Goal: Task Accomplishment & Management: Manage account settings

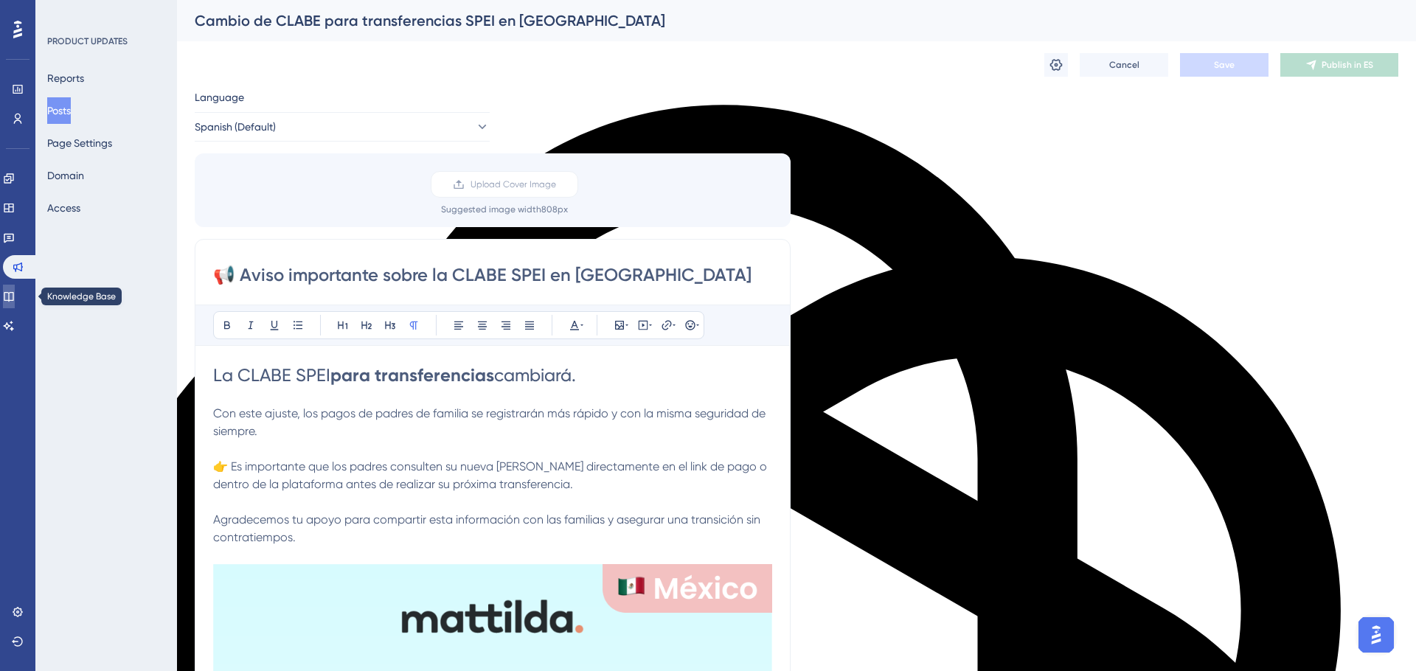
click at [15, 297] on icon at bounding box center [9, 297] width 12 height 12
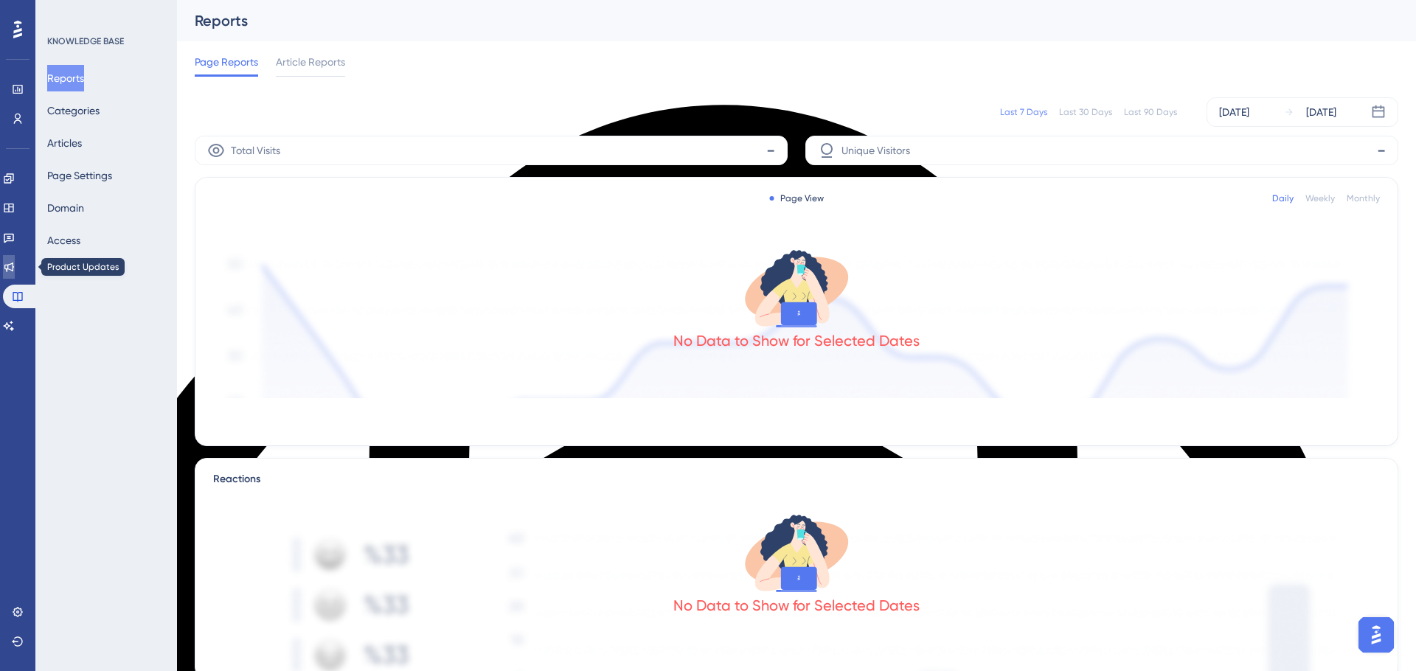
click at [15, 271] on icon at bounding box center [9, 267] width 12 height 12
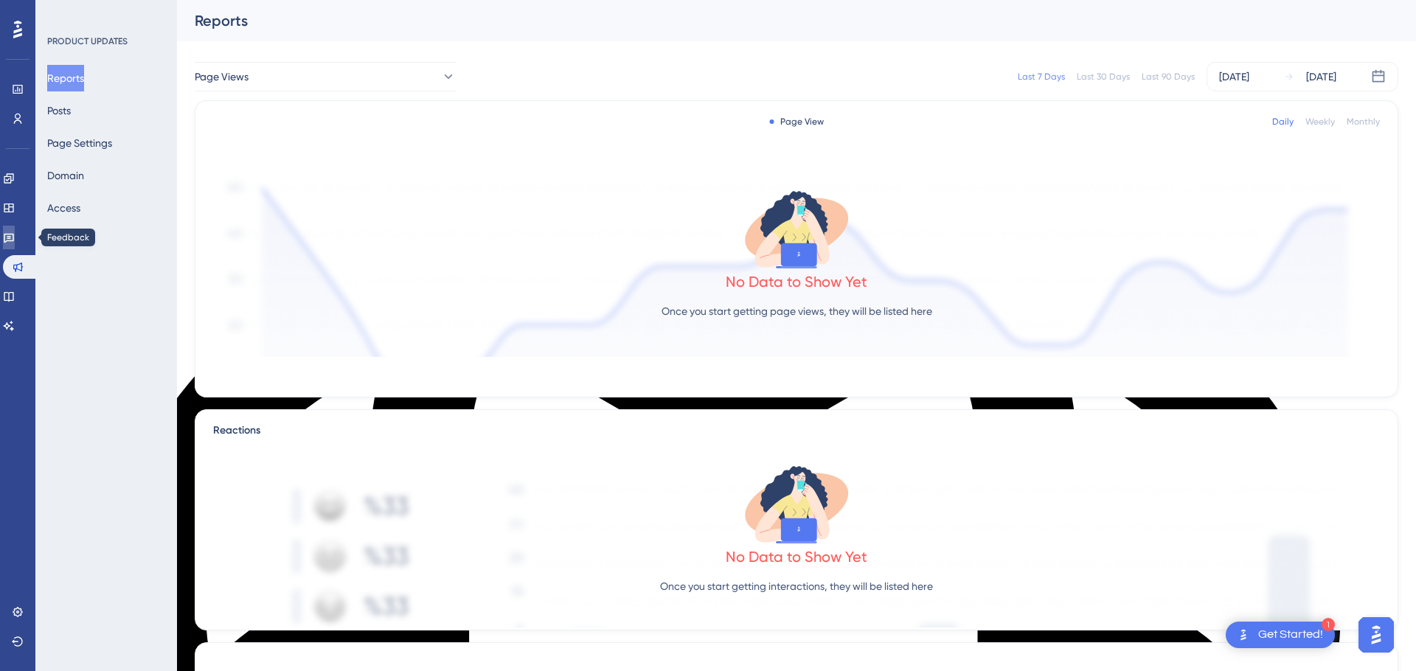
click at [15, 242] on icon at bounding box center [9, 238] width 12 height 12
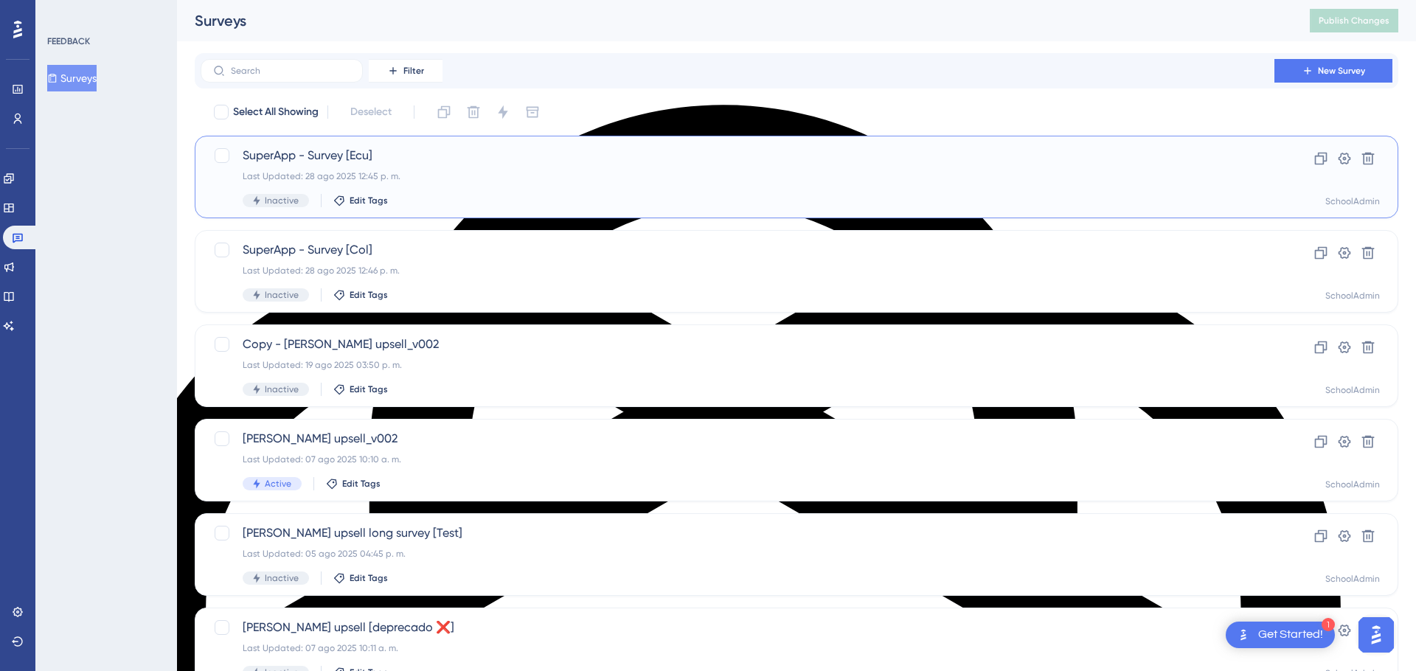
click at [496, 194] on div "Inactive Edit Tags" at bounding box center [738, 200] width 990 height 13
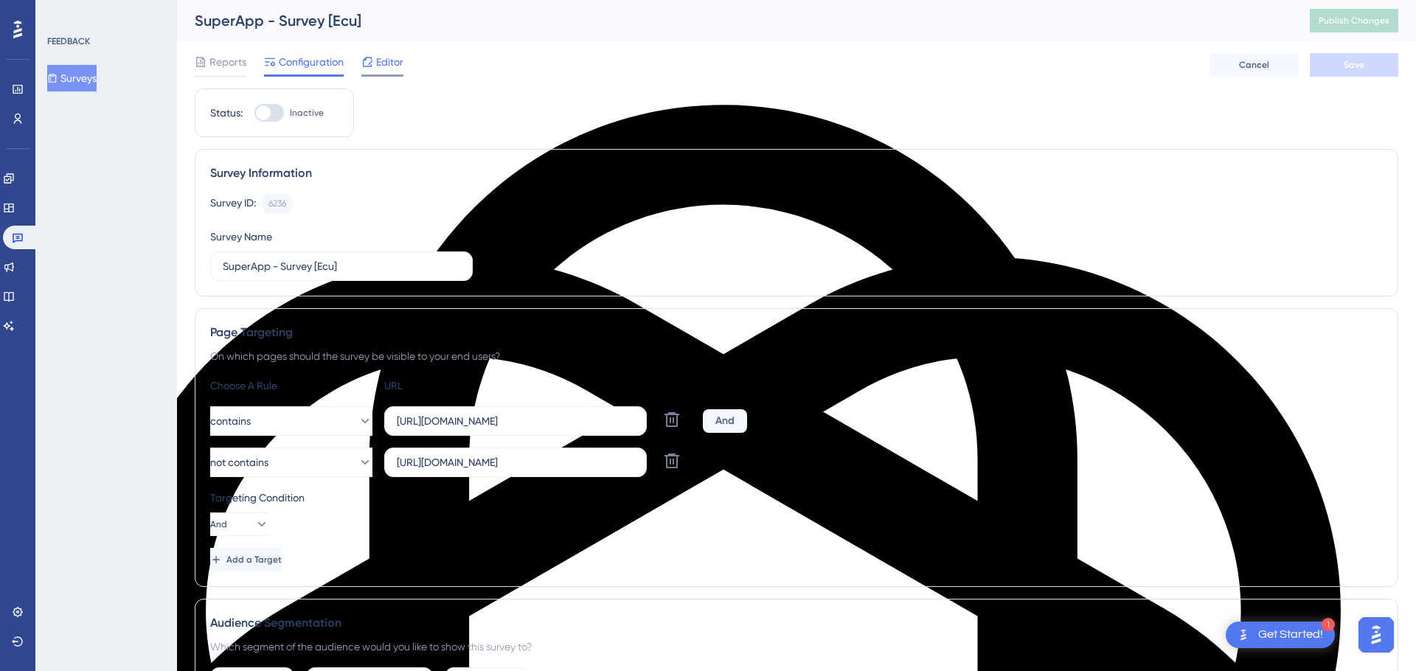
click at [389, 63] on span "Editor" at bounding box center [389, 62] width 27 height 18
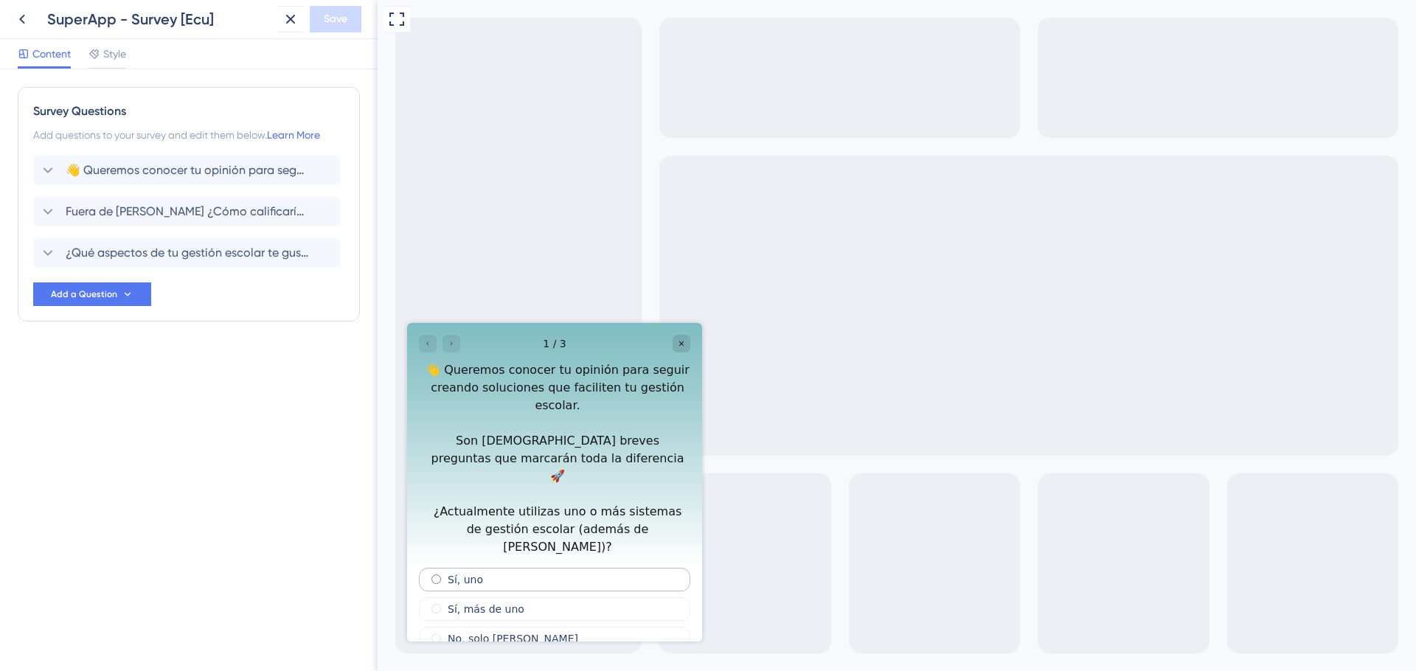
click at [435, 575] on span "radio group" at bounding box center [436, 580] width 10 height 10
click at [445, 577] on input "radio group" at bounding box center [445, 577] width 0 height 0
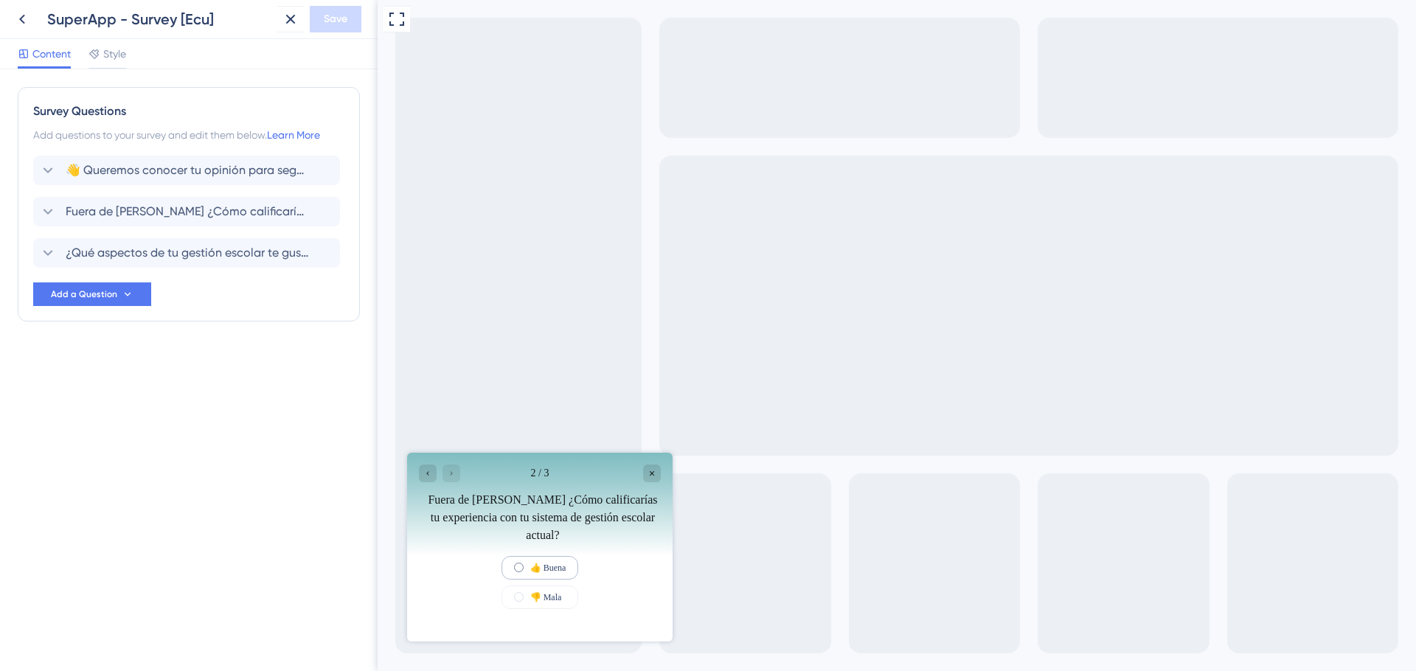
click at [514, 566] on span "radio group" at bounding box center [519, 568] width 10 height 10
click at [528, 565] on input "radio group" at bounding box center [528, 565] width 0 height 0
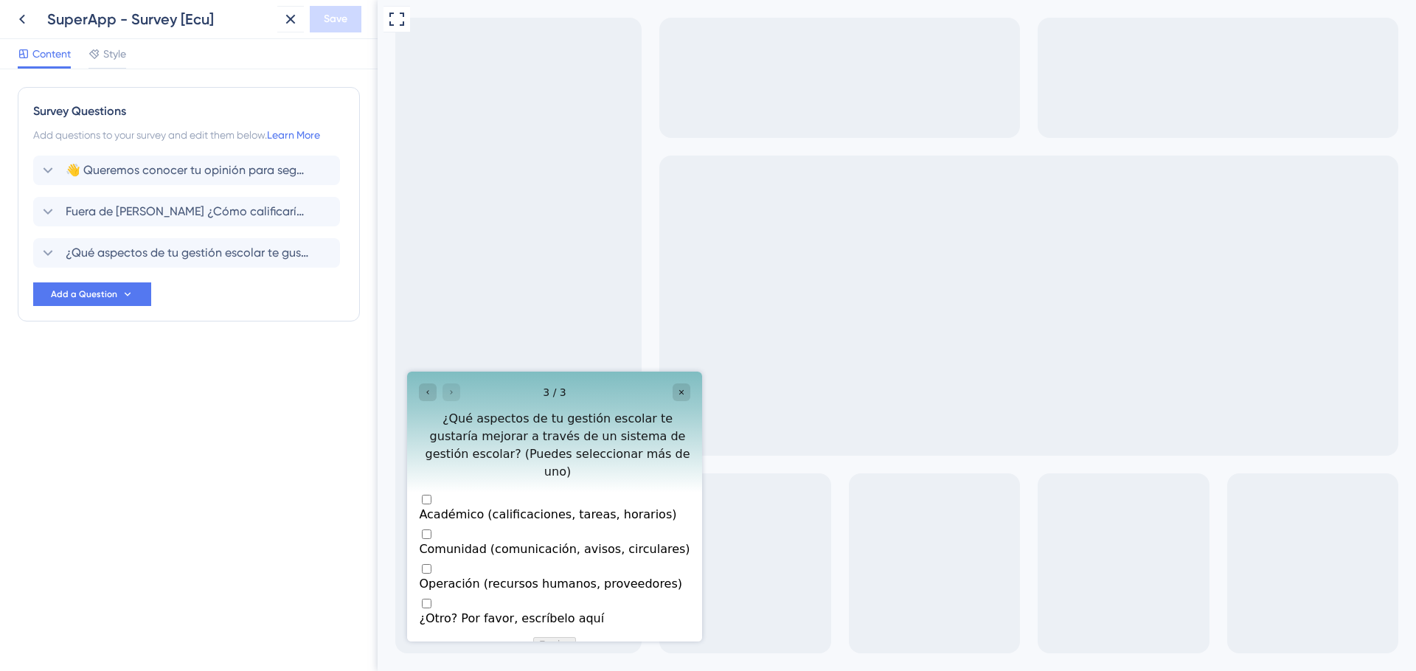
click at [433, 507] on div "Multiple choices rating" at bounding box center [554, 507] width 271 height 0
checkbox input "true"
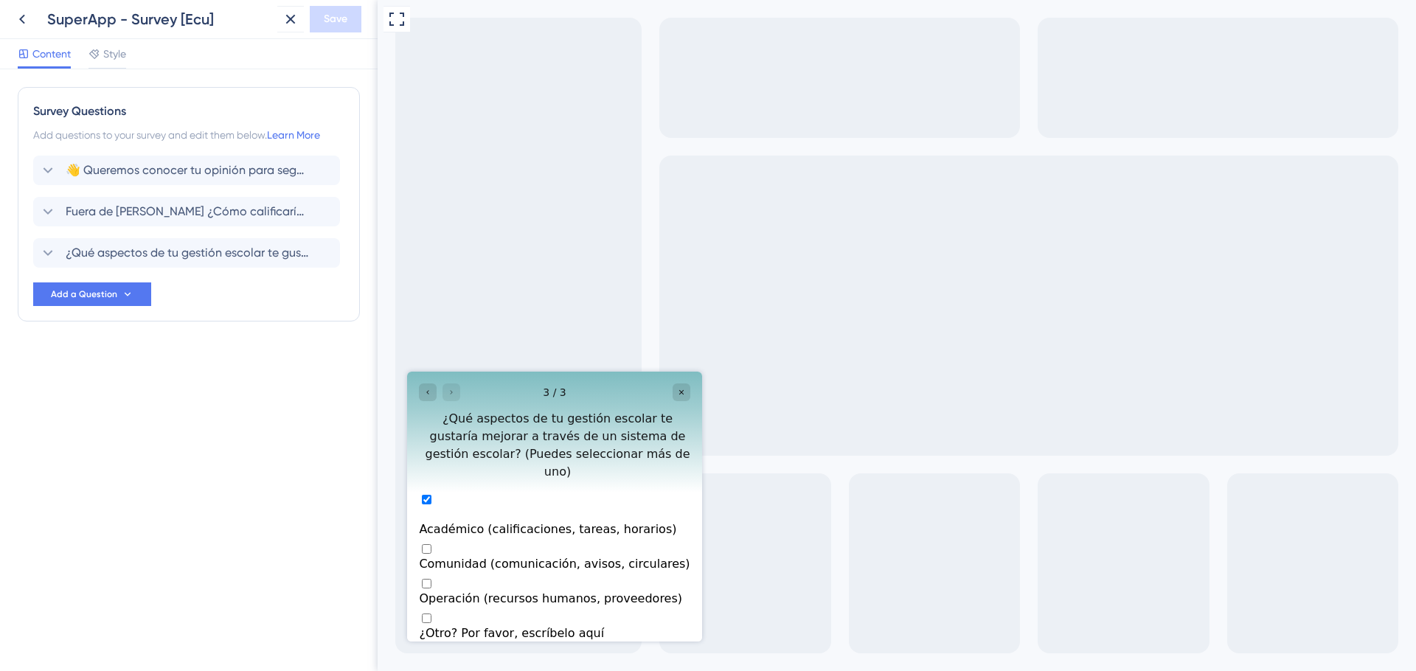
click at [435, 557] on div "Multiple choices rating" at bounding box center [554, 557] width 271 height 0
checkbox input "true"
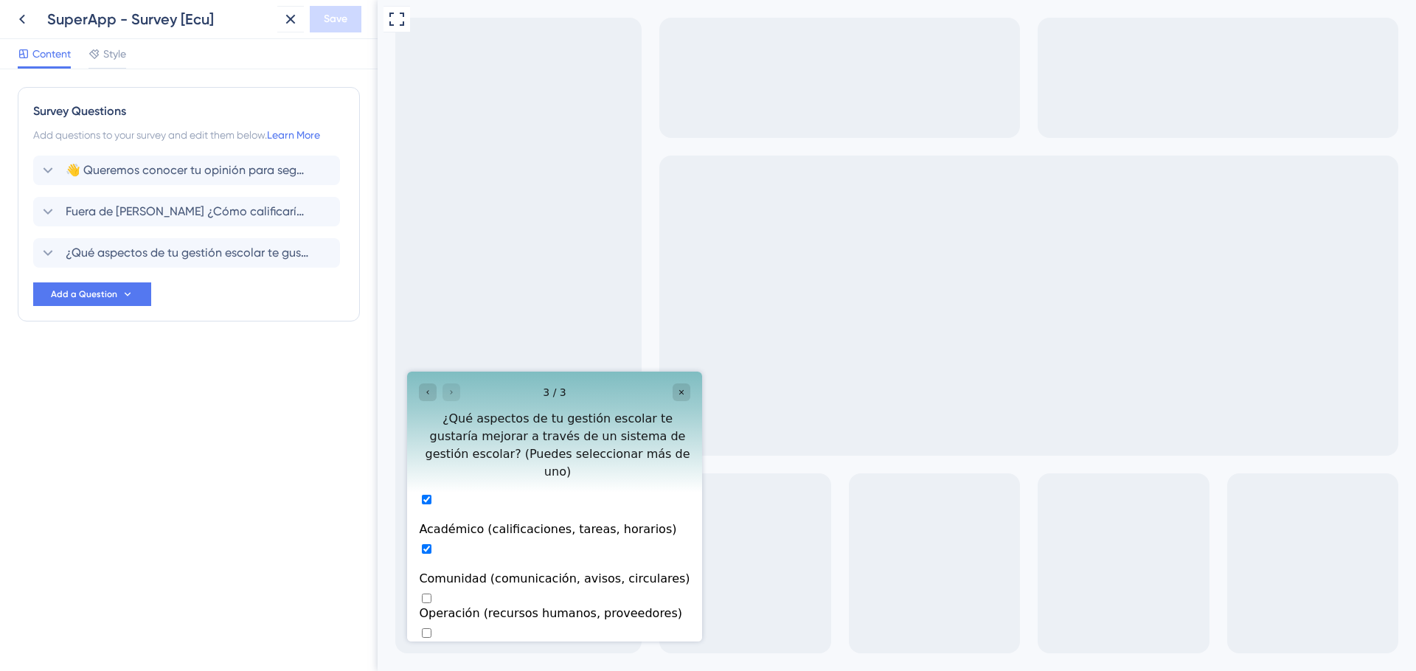
click at [566, 667] on button "Enviar" at bounding box center [554, 674] width 43 height 15
click at [18, 16] on icon at bounding box center [22, 19] width 18 height 18
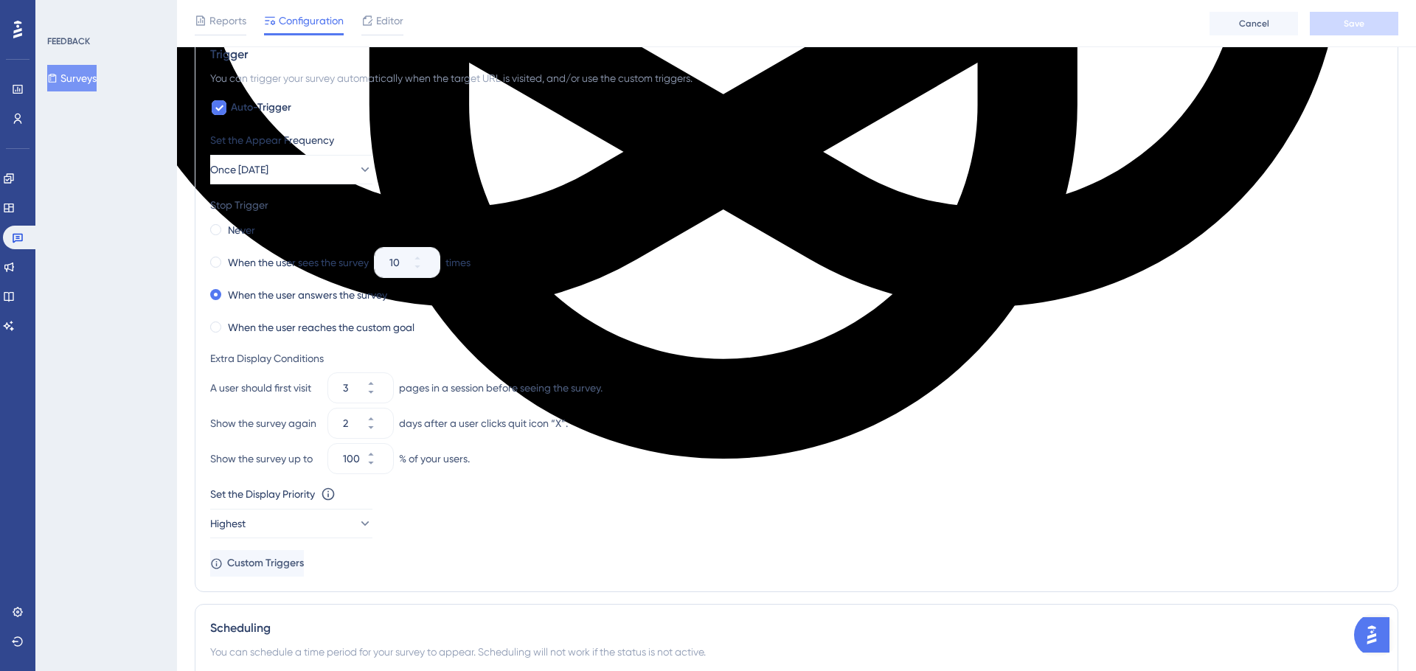
scroll to position [1335, 0]
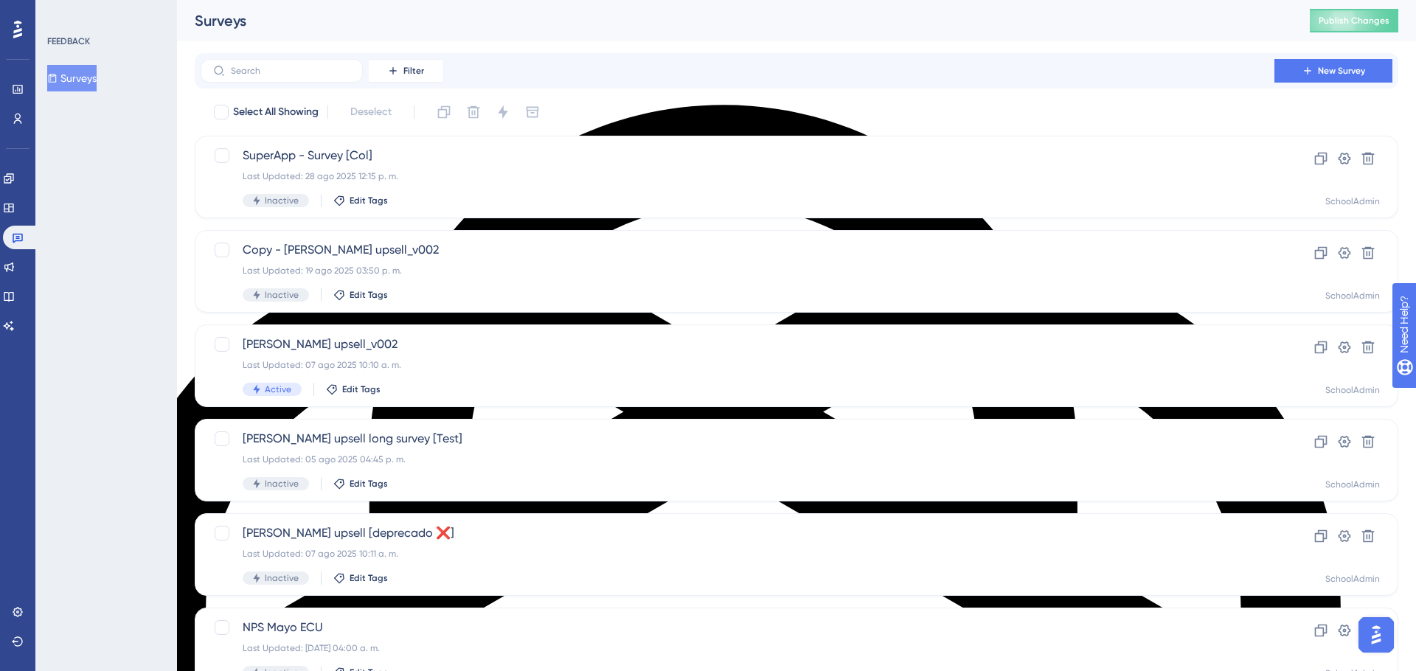
click at [87, 79] on button "Surveys" at bounding box center [71, 78] width 49 height 27
click at [86, 85] on button "Surveys" at bounding box center [71, 78] width 49 height 27
click at [13, 204] on icon at bounding box center [9, 208] width 10 height 9
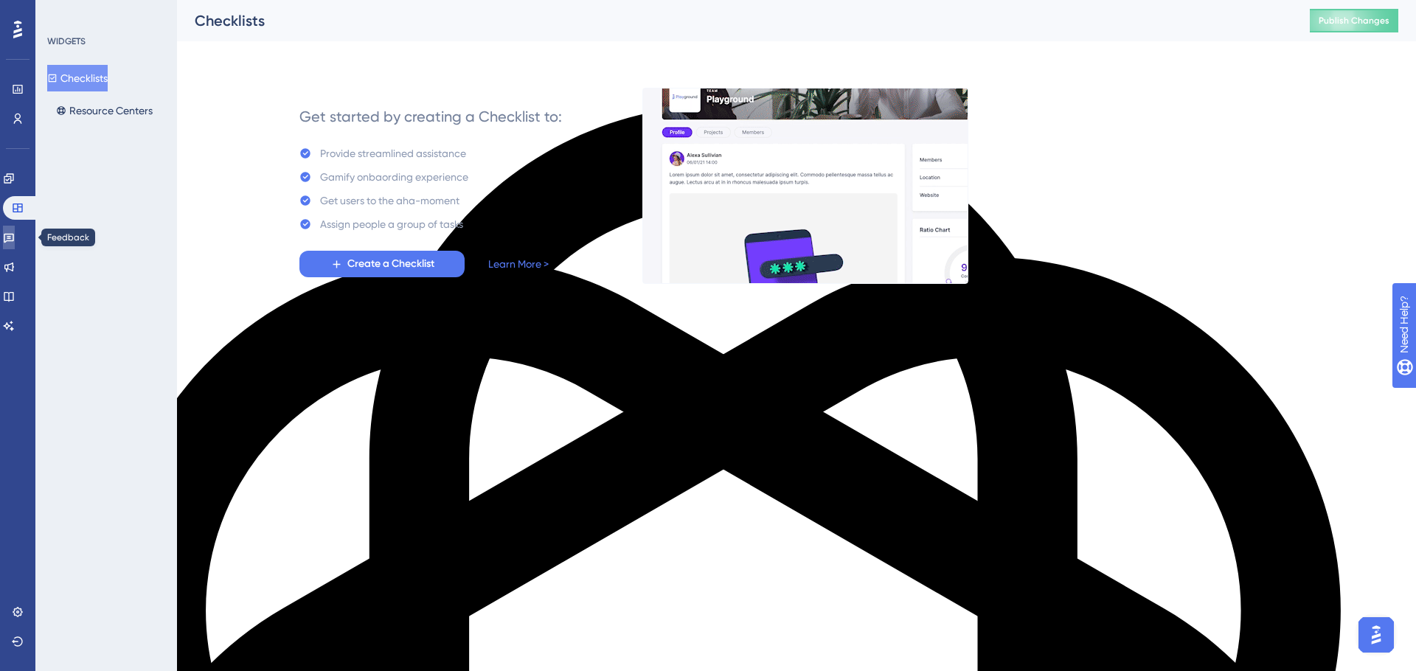
click at [15, 232] on icon at bounding box center [9, 238] width 12 height 12
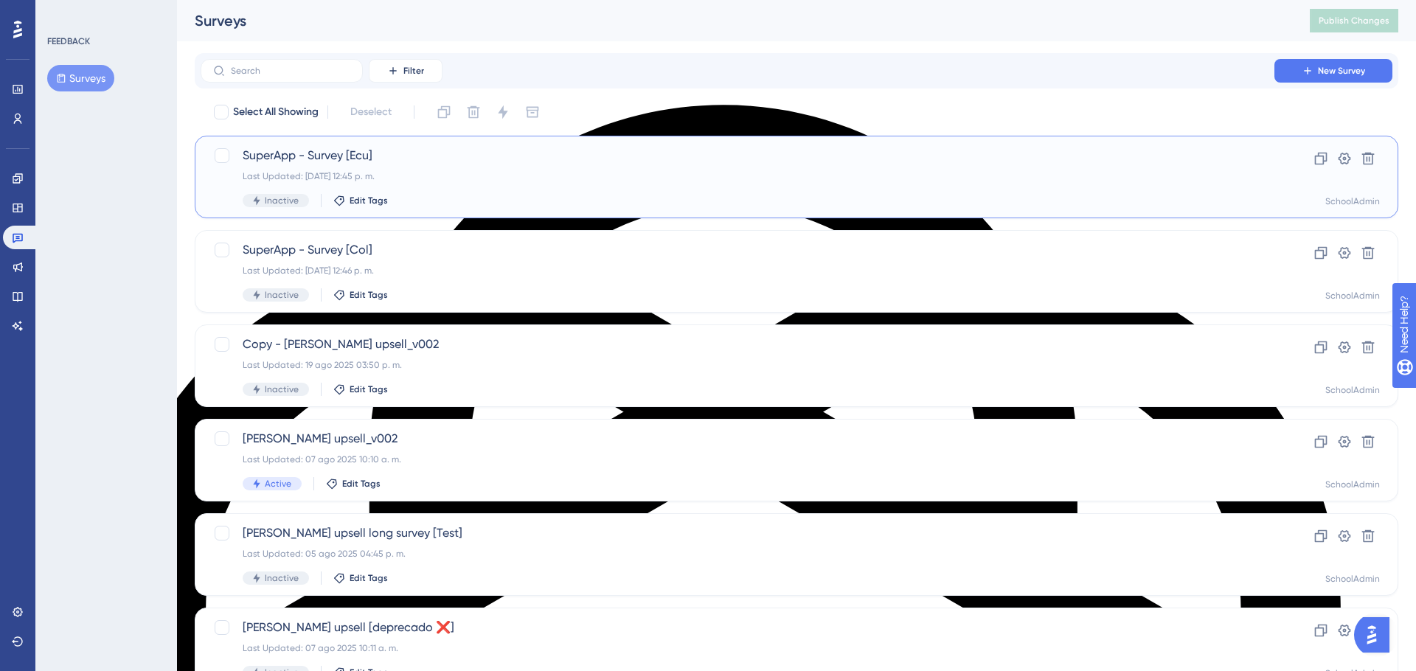
click at [780, 156] on span "SuperApp - Survey [Ecu]" at bounding box center [738, 156] width 990 height 18
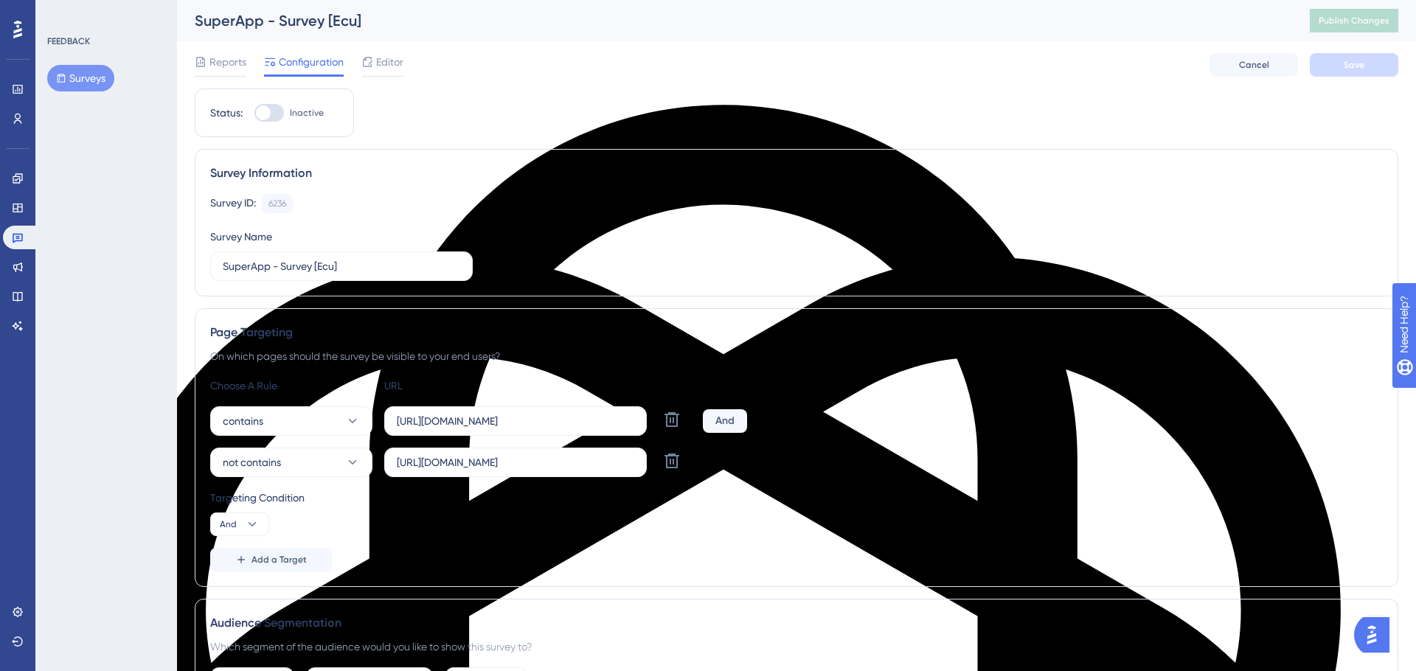
click at [1364, 651] on div at bounding box center [1376, 634] width 44 height 35
click at [1373, 639] on img "Open AI Assistant Launcher" at bounding box center [1372, 635] width 27 height 27
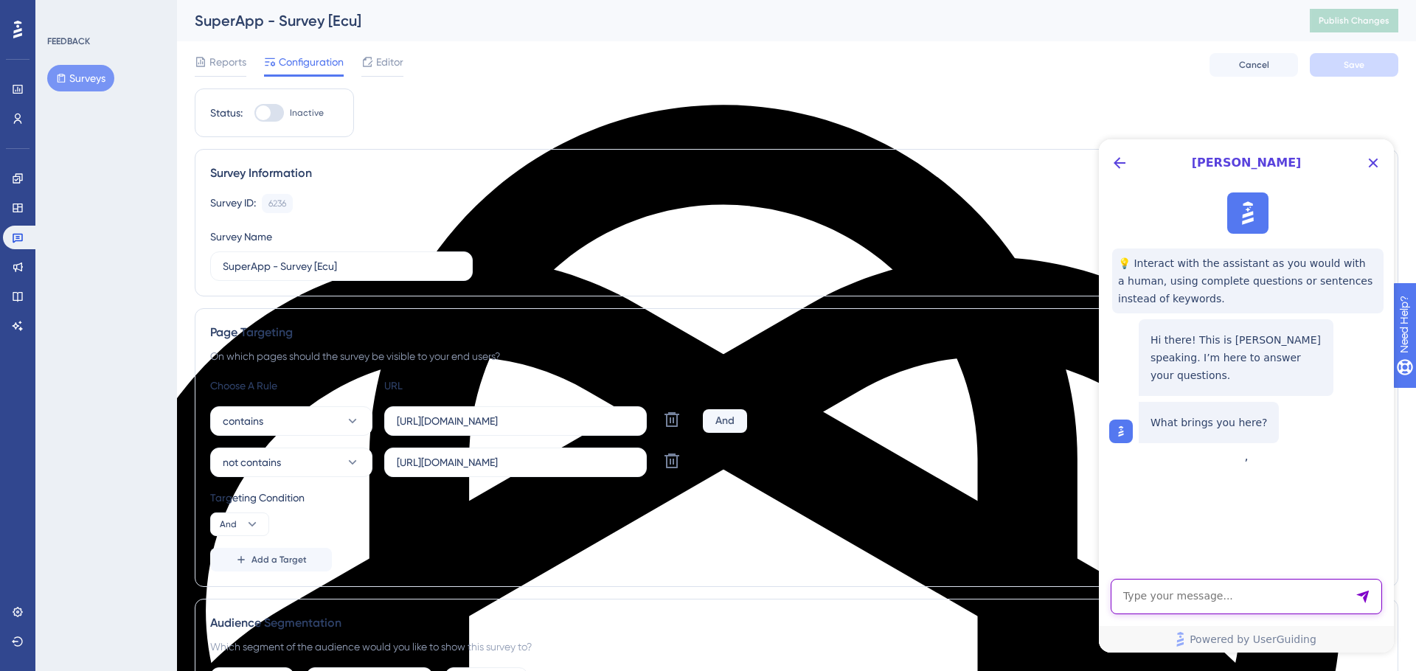
click at [1201, 599] on textarea "AI Assistant Text Input" at bounding box center [1246, 596] width 271 height 35
click at [1201, 596] on textarea "AI Assistant Text Input" at bounding box center [1246, 596] width 271 height 35
type textarea "H"
type textarea "A"
click at [1200, 596] on textarea "Hay una forma de que solo ciertas encuestas" at bounding box center [1246, 596] width 271 height 35
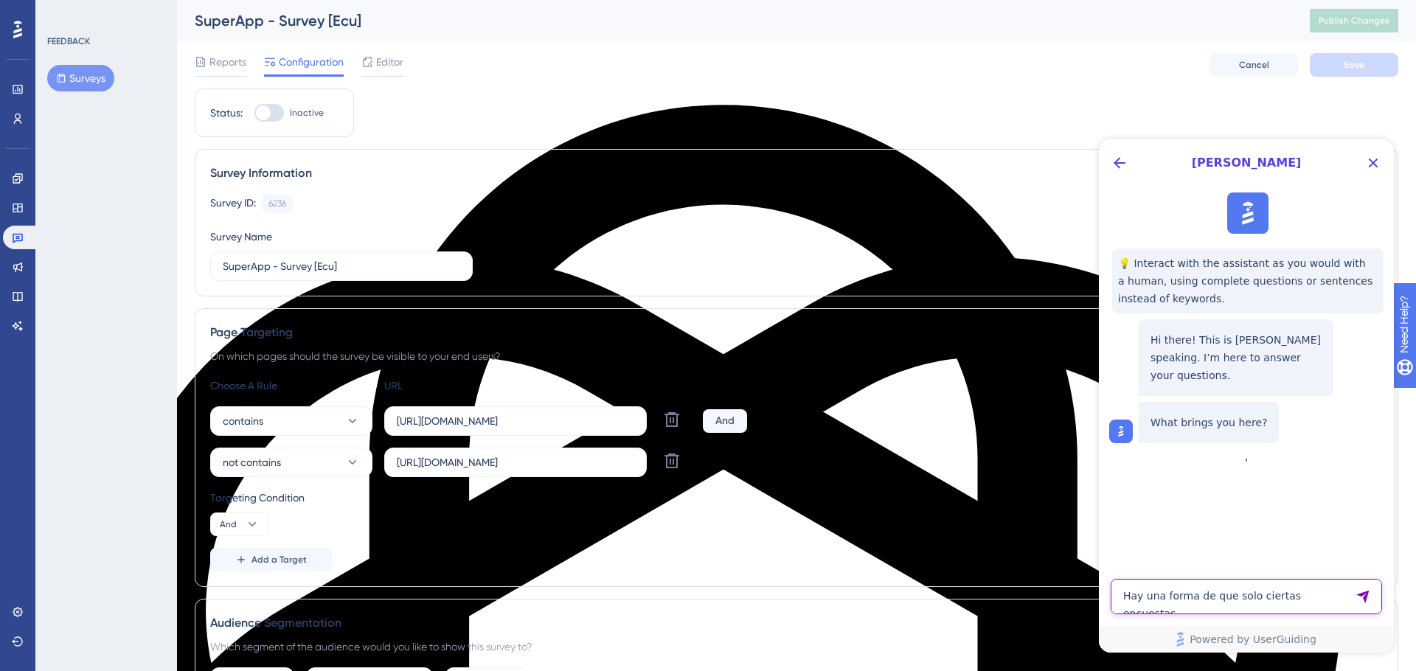
click at [1200, 596] on textarea "Hay una forma de que solo ciertas encuestas" at bounding box center [1246, 596] width 271 height 35
click at [1175, 597] on textarea "Hay una forma en la que solo ciertas encuestas se reflejen en el canal de slack" at bounding box center [1246, 590] width 271 height 49
type textarea "Hay una forma en la que solo ciertas encuestas se reflejen en el canal de slack…"
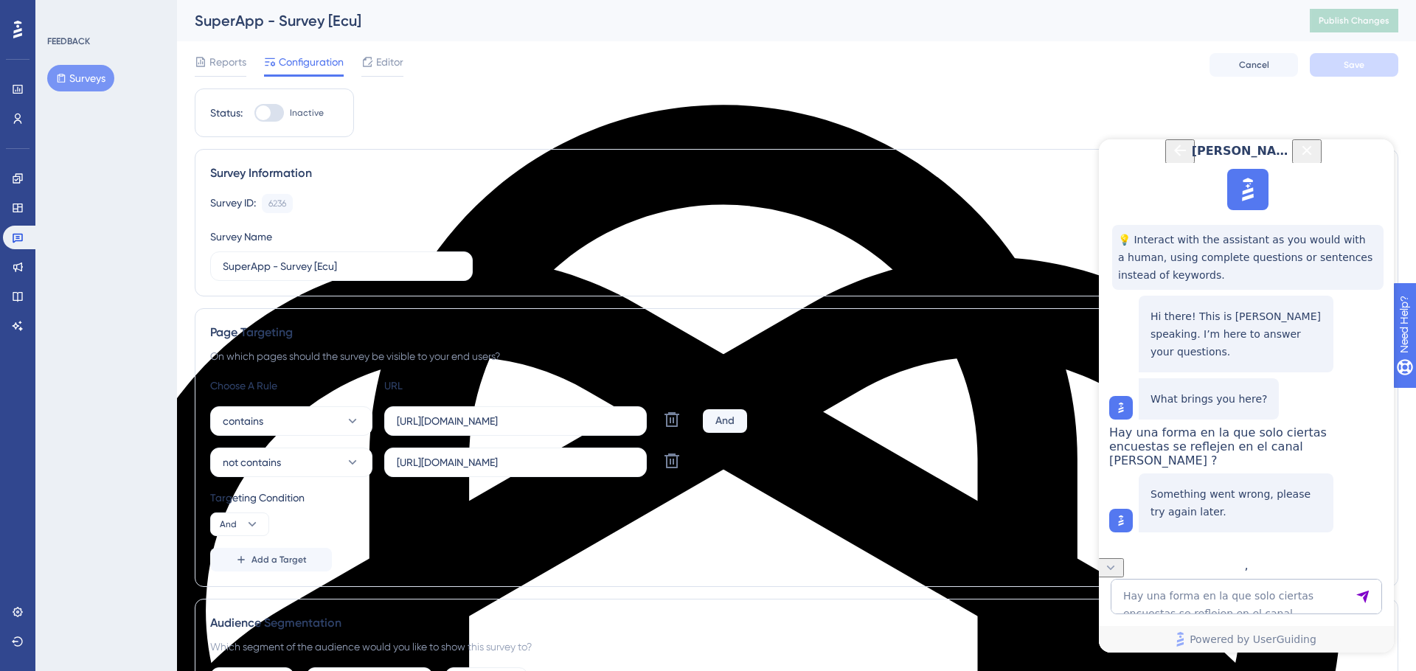
scroll to position [18, 0]
drag, startPoint x: 1282, startPoint y: 477, endPoint x: 1182, endPoint y: 437, distance: 107.5
click at [1182, 437] on div "Hay una forma en la que solo ciertas encuestas se reflejen en el canal de slack…" at bounding box center [1247, 447] width 277 height 42
copy span "Hay una forma en la que solo ciertas encuestas se reflejen en el canal de slack…"
click at [1194, 589] on textarea "Hay una forma en la que solo ciertas encuestas se reflejen en el canal de slack…" at bounding box center [1246, 596] width 271 height 35
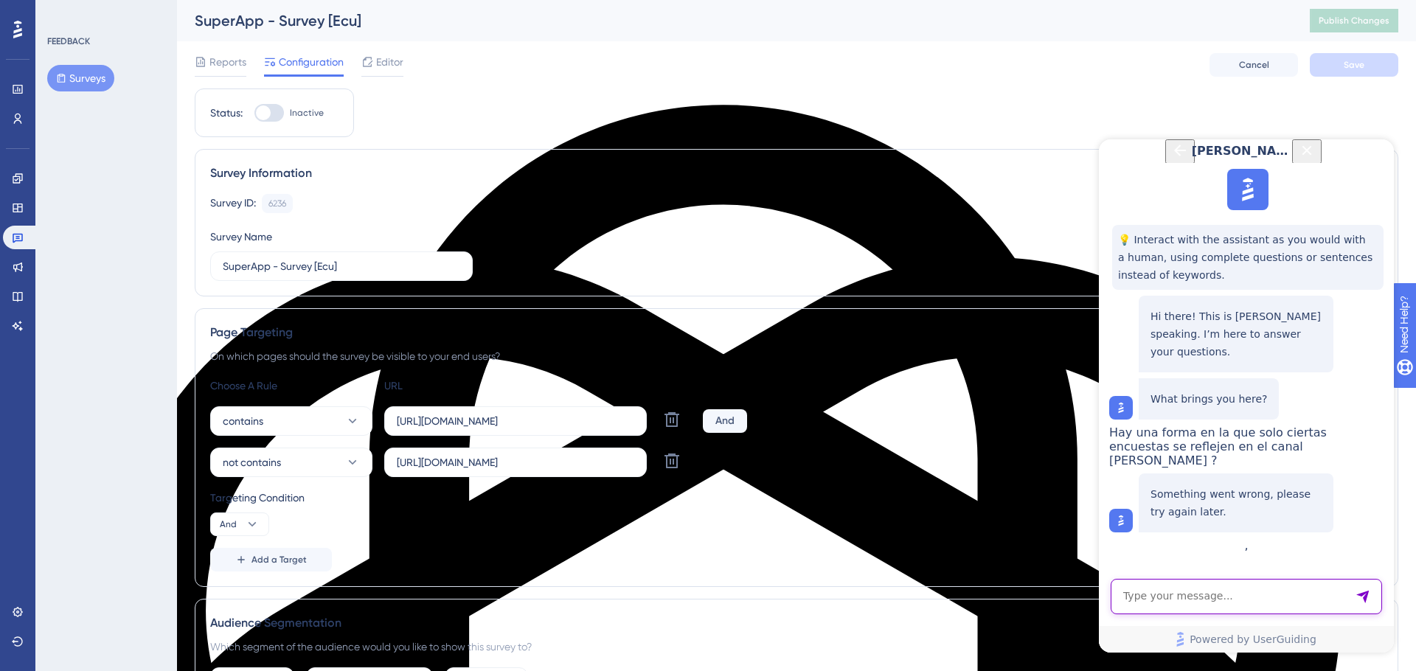
paste textarea "Is there a way to have only certain polls reflected in the slack channel?"
click at [1305, 583] on textarea "Is there a way to have only certain polls reflected in the slack channel?" at bounding box center [1246, 590] width 271 height 49
click at [1154, 597] on textarea "Is there a way to have only certain surveys reflected in the slack channel?" at bounding box center [1246, 590] width 271 height 49
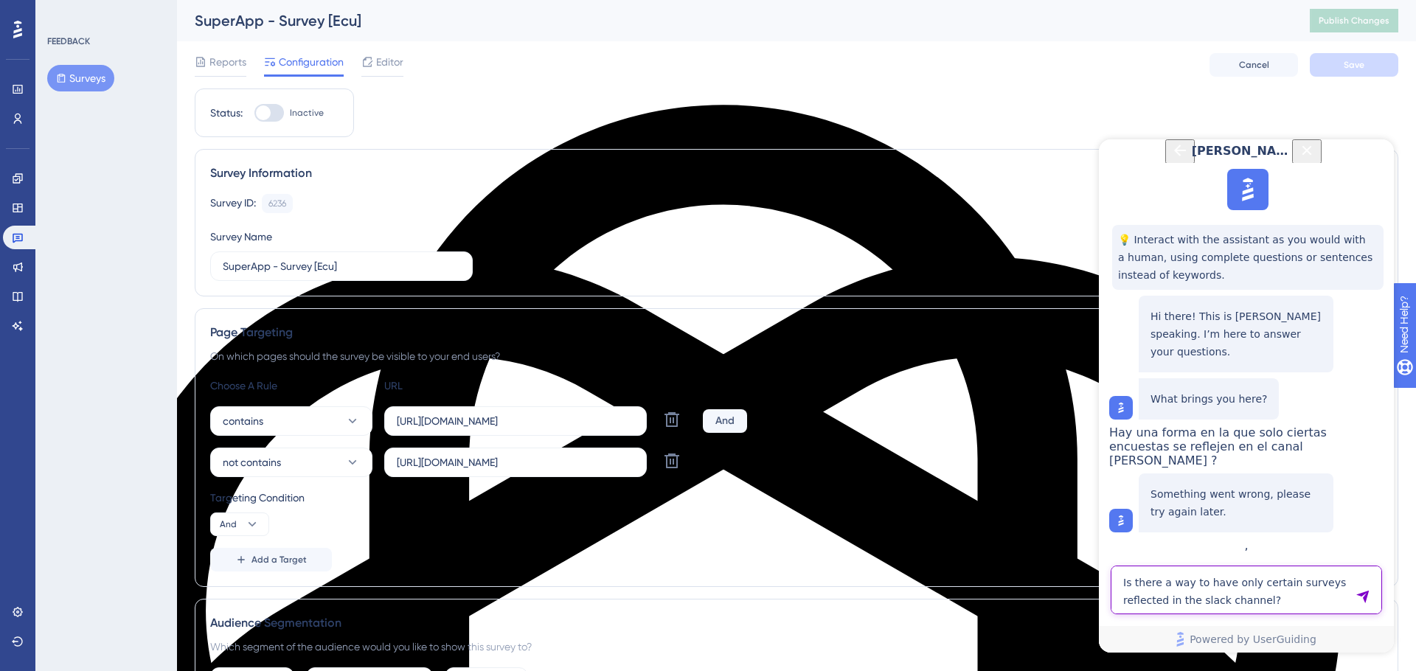
click at [1199, 599] on textarea "Is there a way to have only certain surveys reflected in the slack channel?" at bounding box center [1246, 590] width 271 height 49
click at [1223, 599] on textarea "Is there a way to have only certain surveys reflected in the slack channel?" at bounding box center [1246, 590] width 271 height 49
click at [1239, 600] on textarea "Is there a way to have only certain surveys reflected in the slack channel?" at bounding box center [1246, 590] width 271 height 49
type textarea "Is there a way to have only certain surveys reflected in the slack integration?"
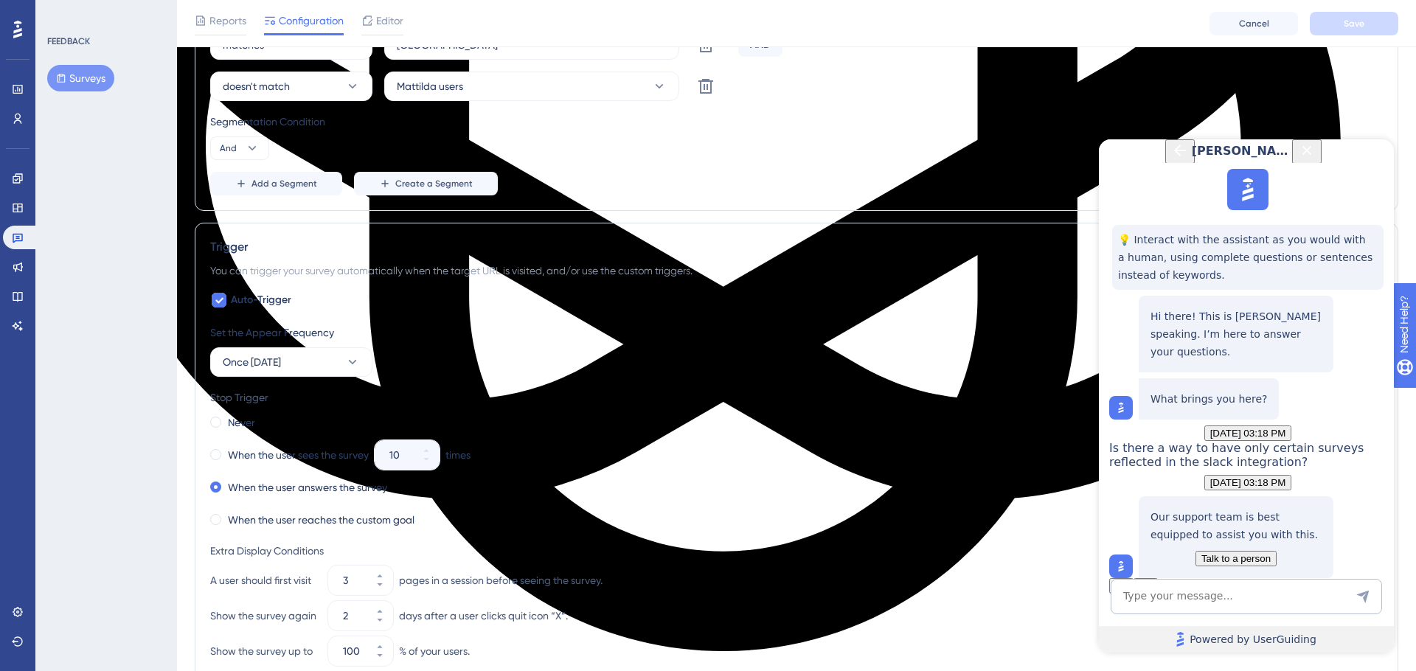
scroll to position [844, 0]
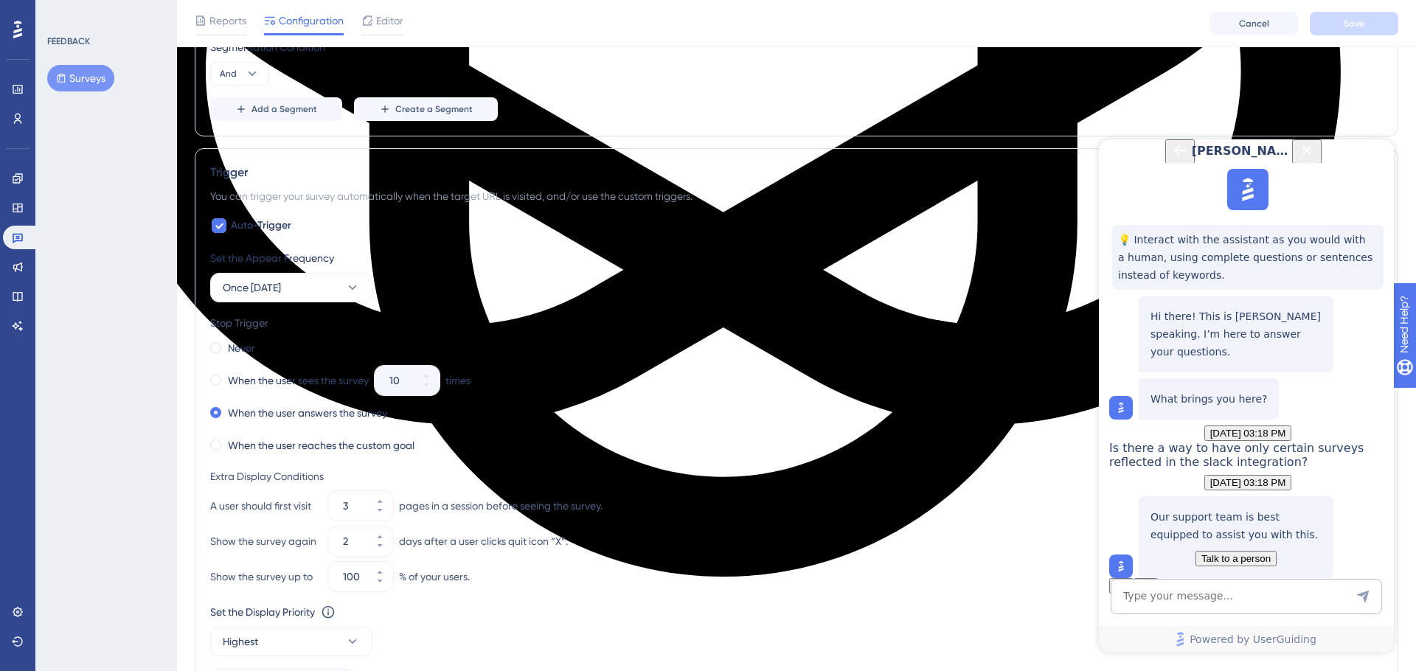
click at [1312, 155] on icon "Close Button" at bounding box center [1307, 150] width 10 height 10
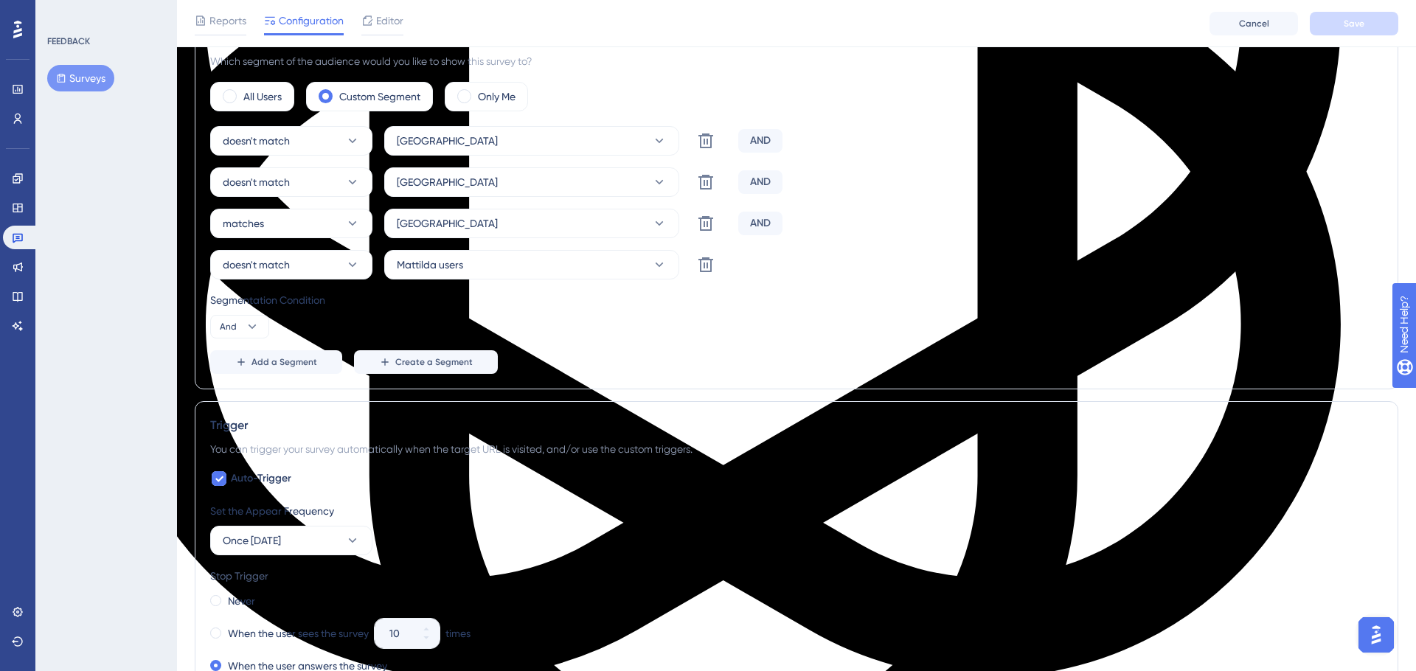
scroll to position [0, 0]
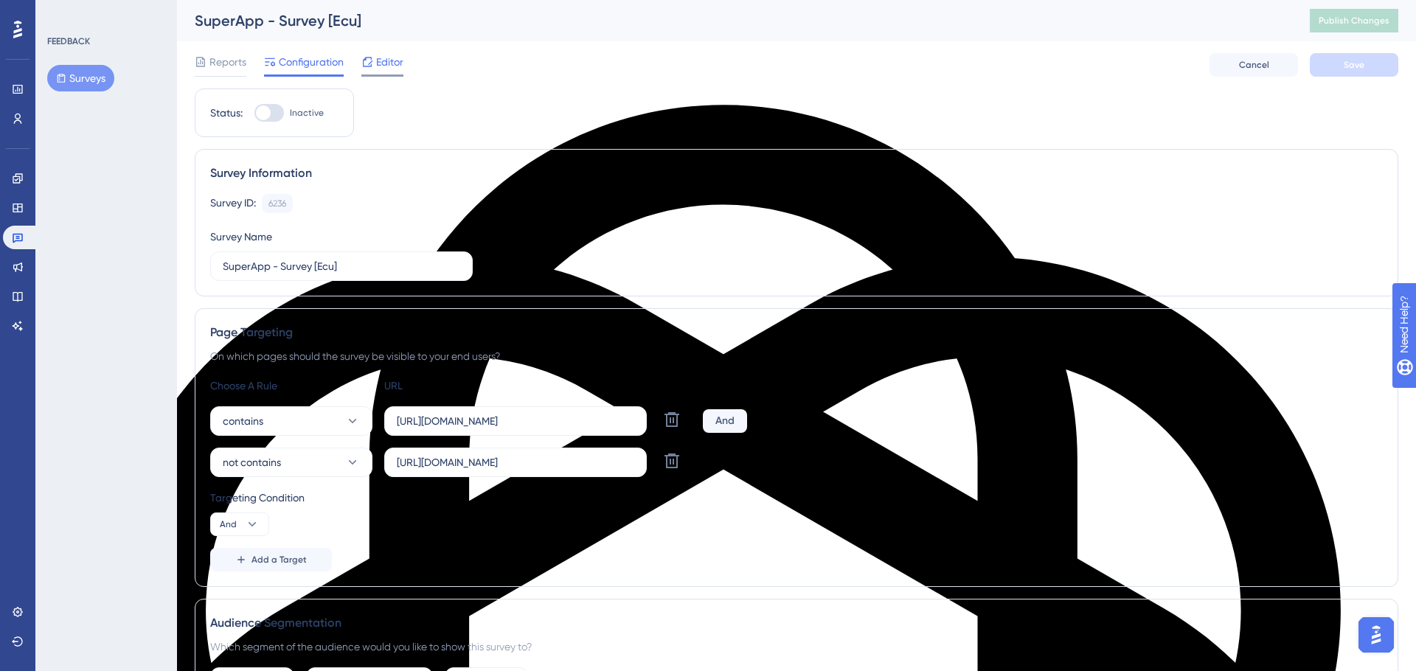
click at [379, 58] on span "Editor" at bounding box center [389, 62] width 27 height 18
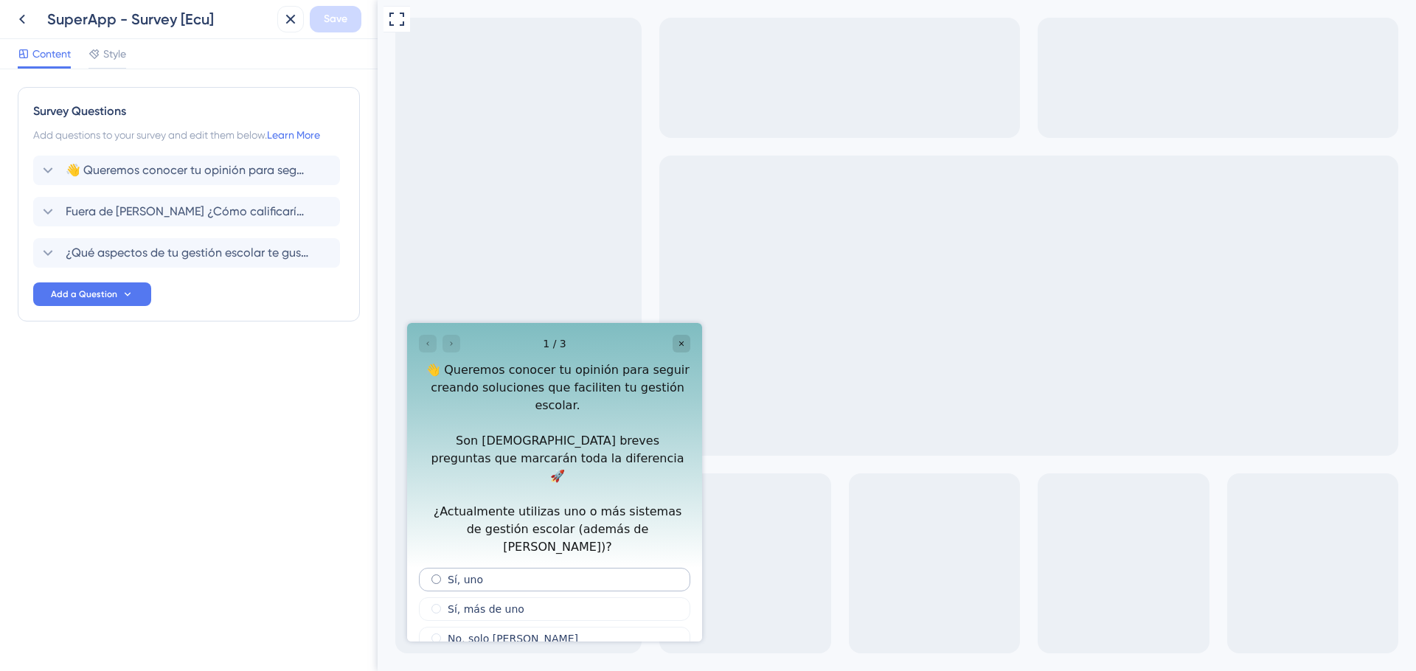
click at [434, 575] on span "radio group" at bounding box center [436, 580] width 10 height 10
click at [445, 577] on input "radio group" at bounding box center [445, 577] width 0 height 0
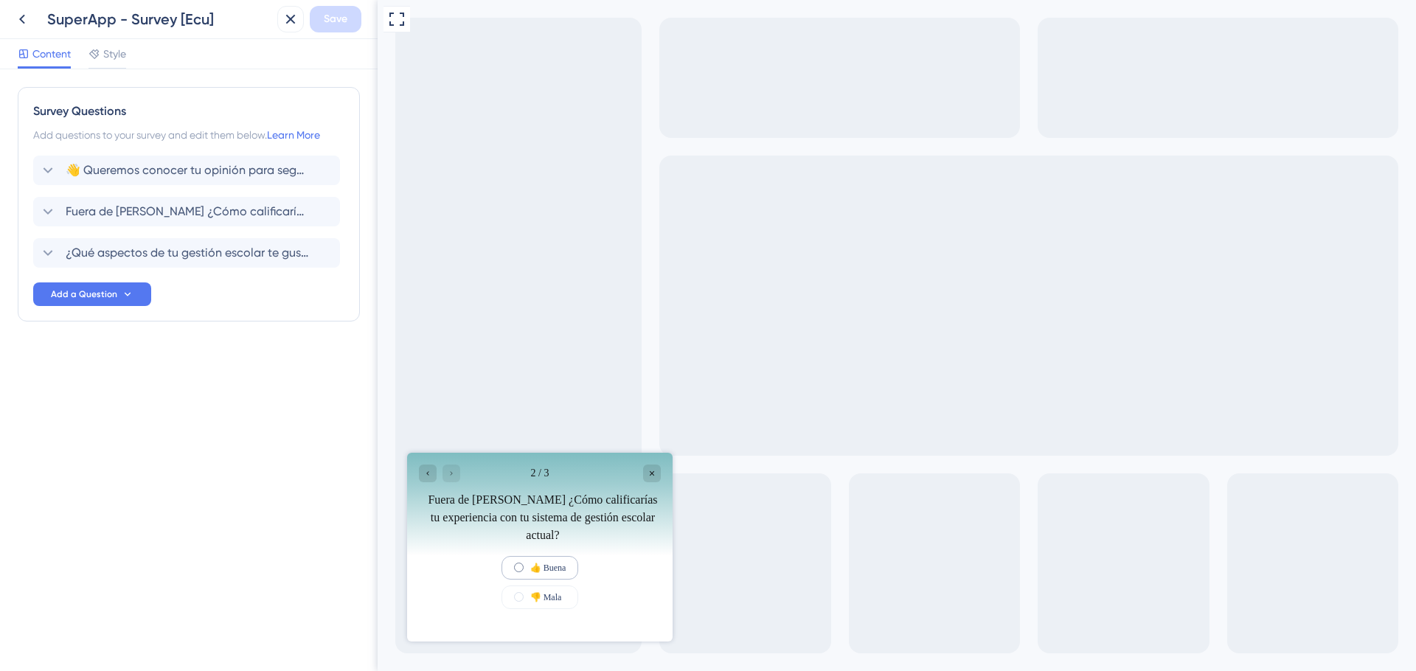
click at [514, 568] on span "radio group" at bounding box center [519, 568] width 10 height 10
click at [528, 565] on input "radio group" at bounding box center [528, 565] width 0 height 0
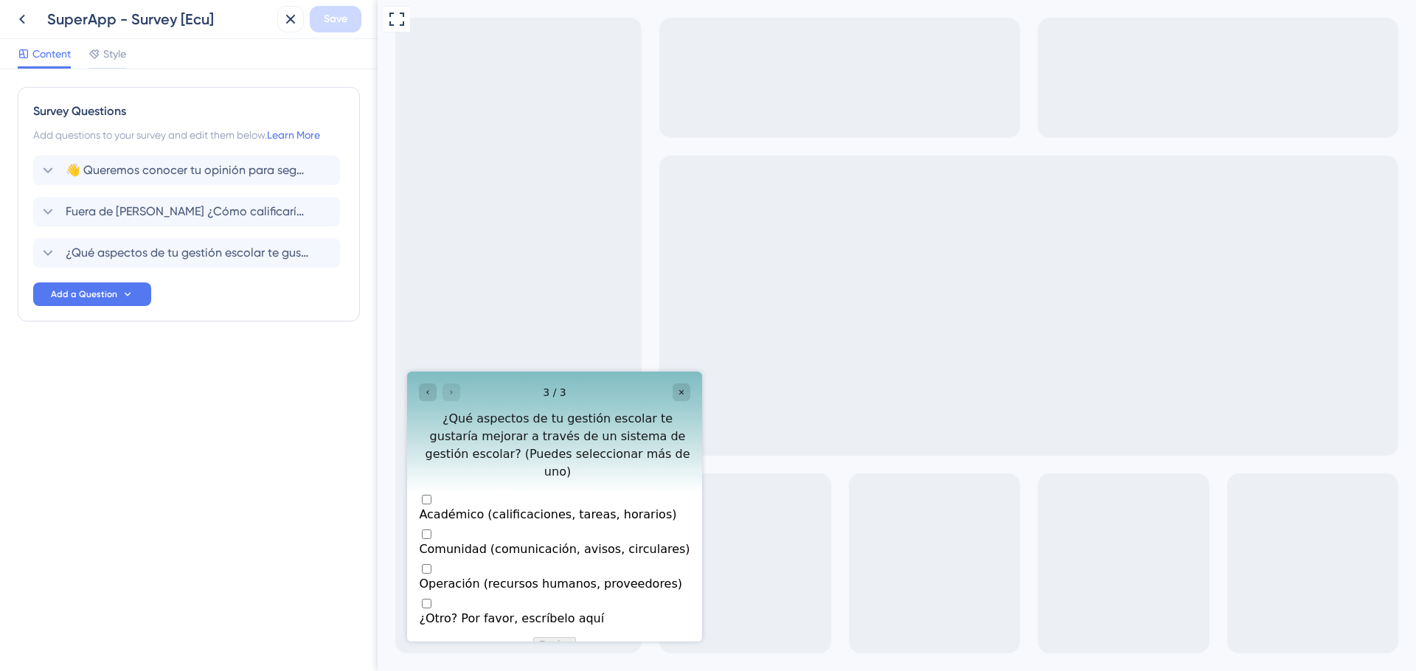
click at [437, 507] on div "Multiple choices rating" at bounding box center [554, 507] width 271 height 0
checkbox input "true"
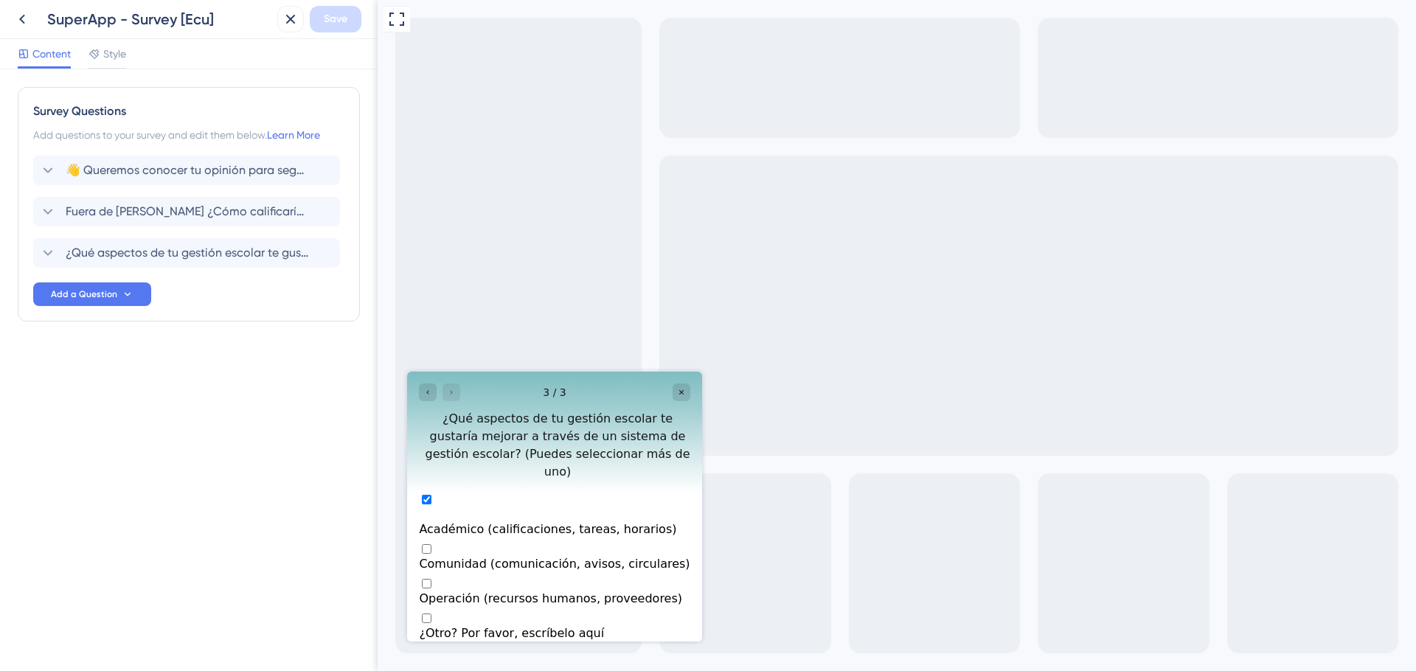
click at [561, 652] on button "Enviar" at bounding box center [554, 659] width 43 height 15
click at [27, 18] on icon at bounding box center [22, 19] width 18 height 18
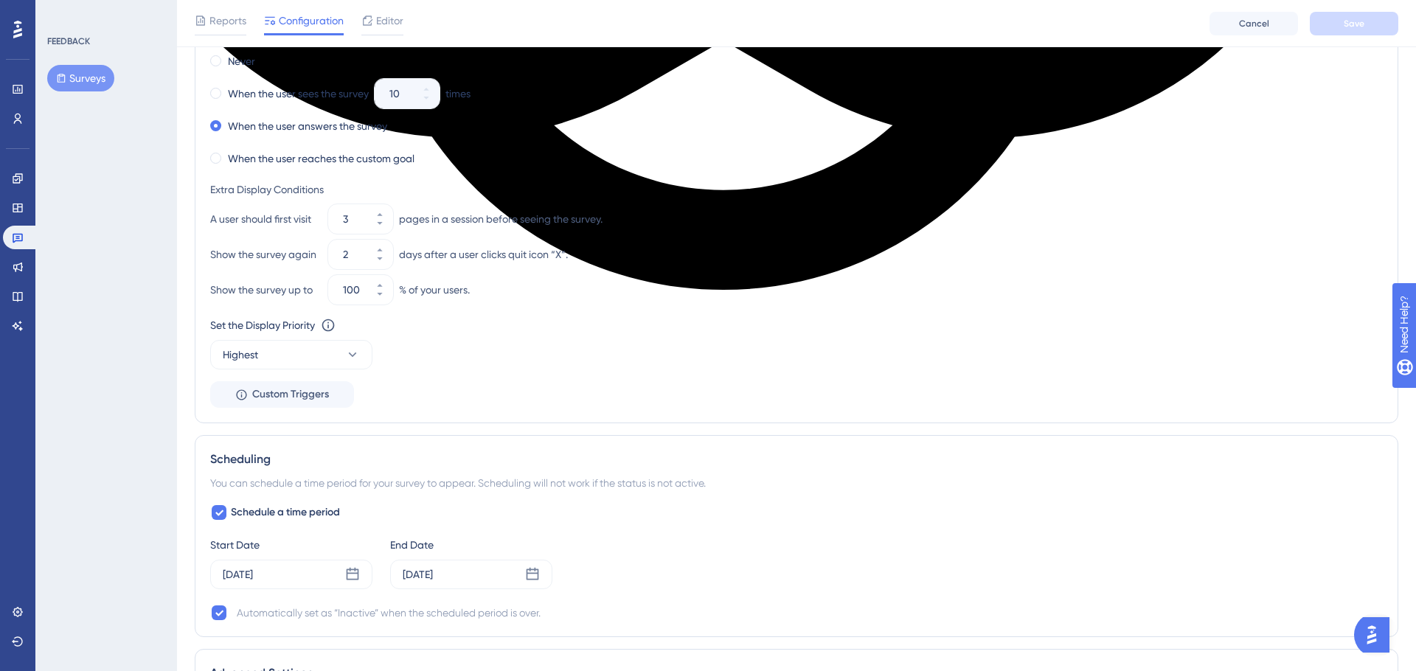
scroll to position [1089, 0]
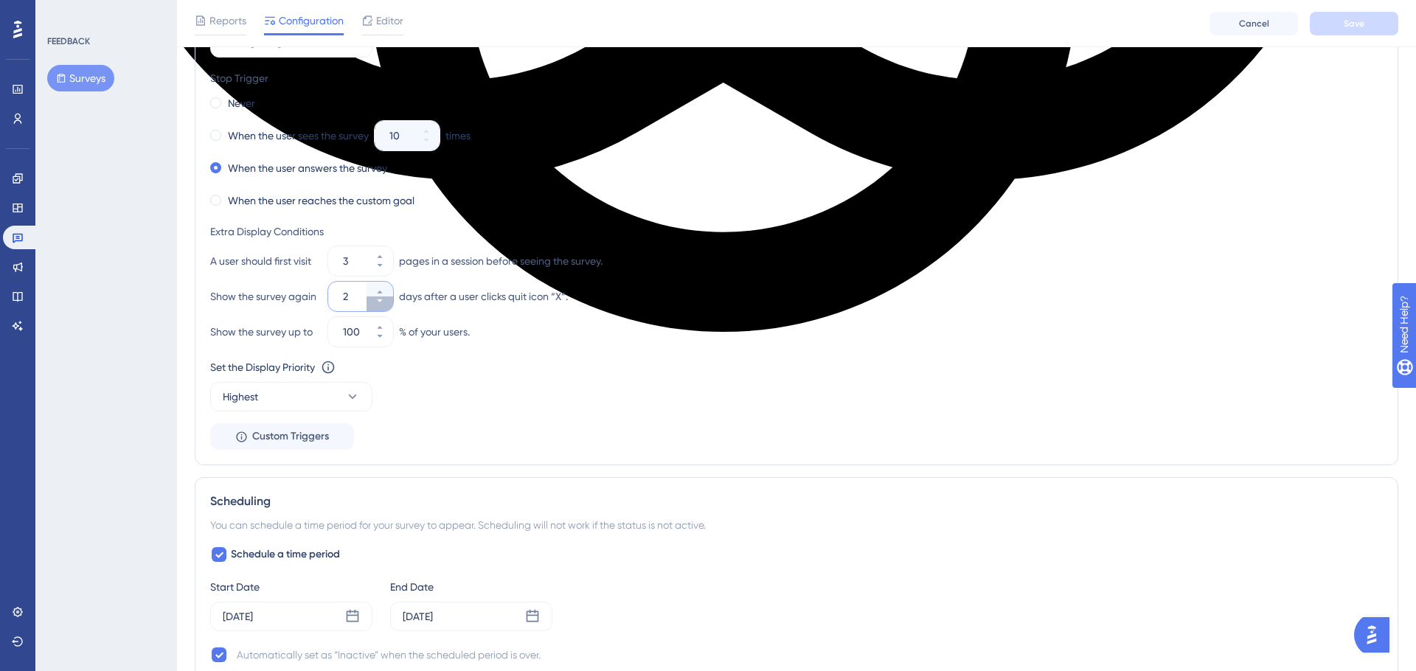
click at [378, 302] on icon at bounding box center [379, 300] width 9 height 9
type input "1"
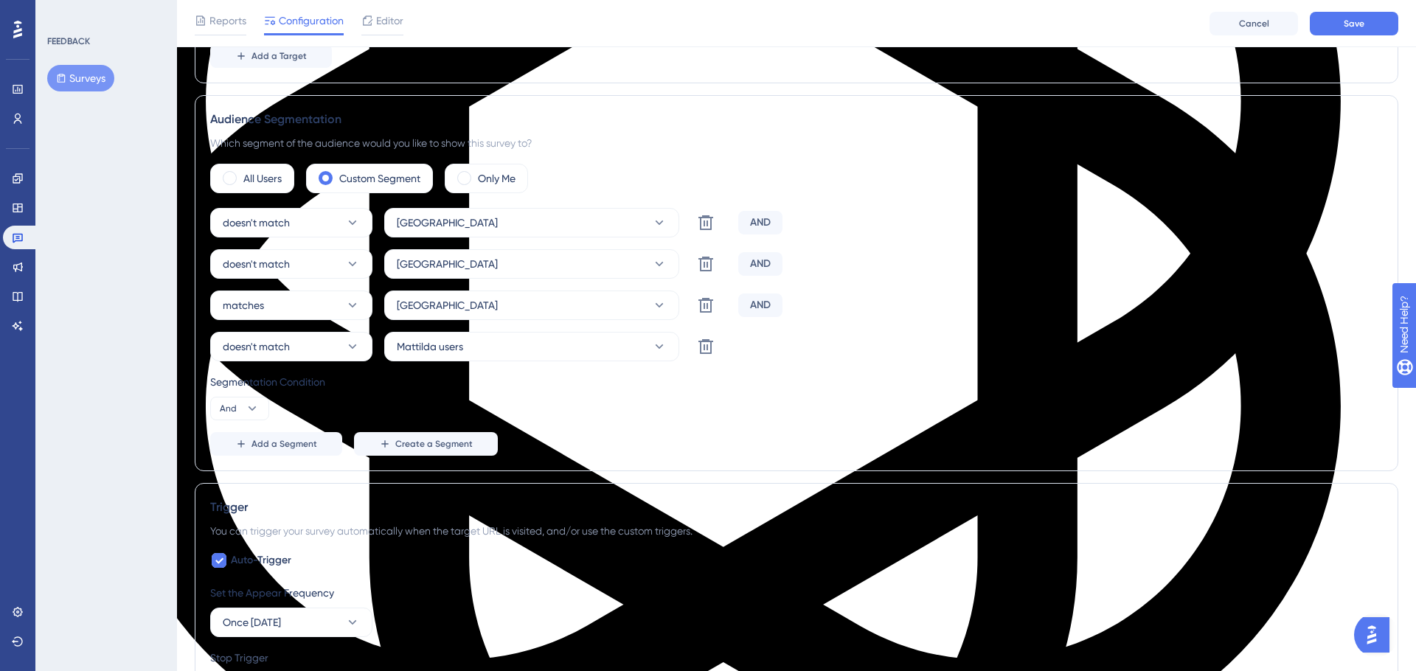
scroll to position [0, 0]
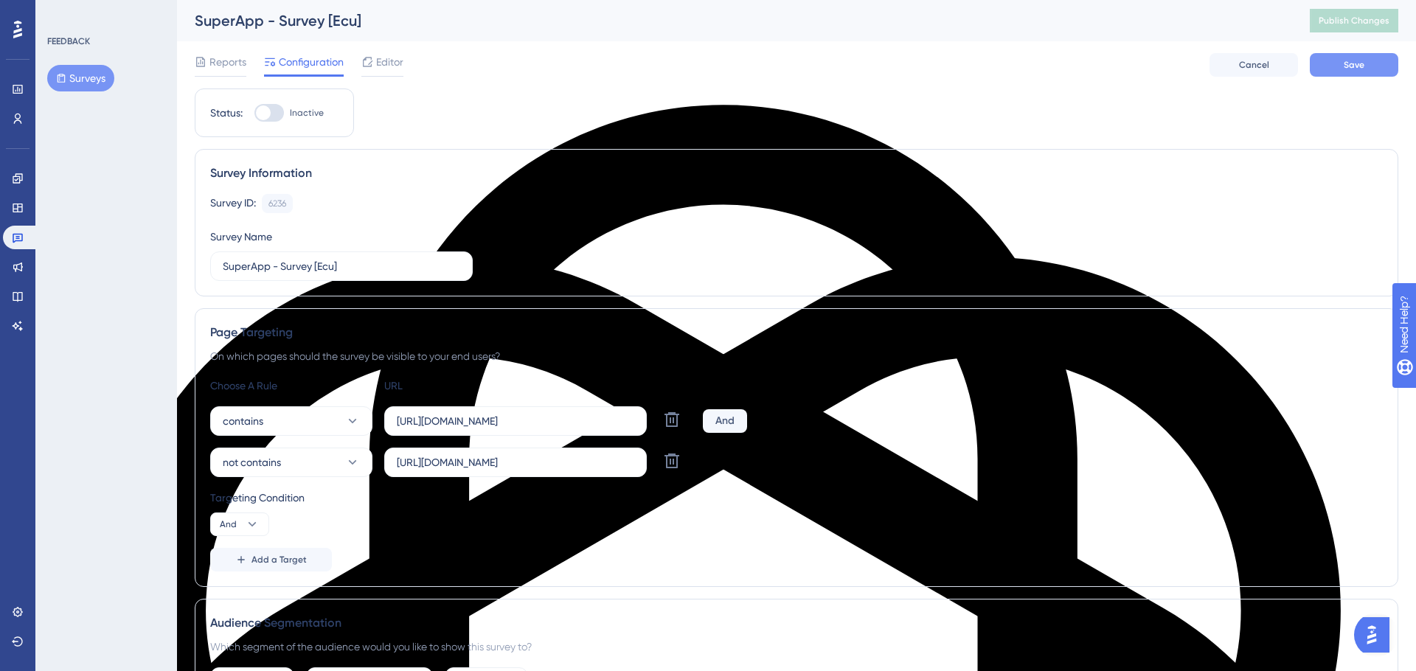
click at [1351, 67] on span "Save" at bounding box center [1354, 65] width 21 height 12
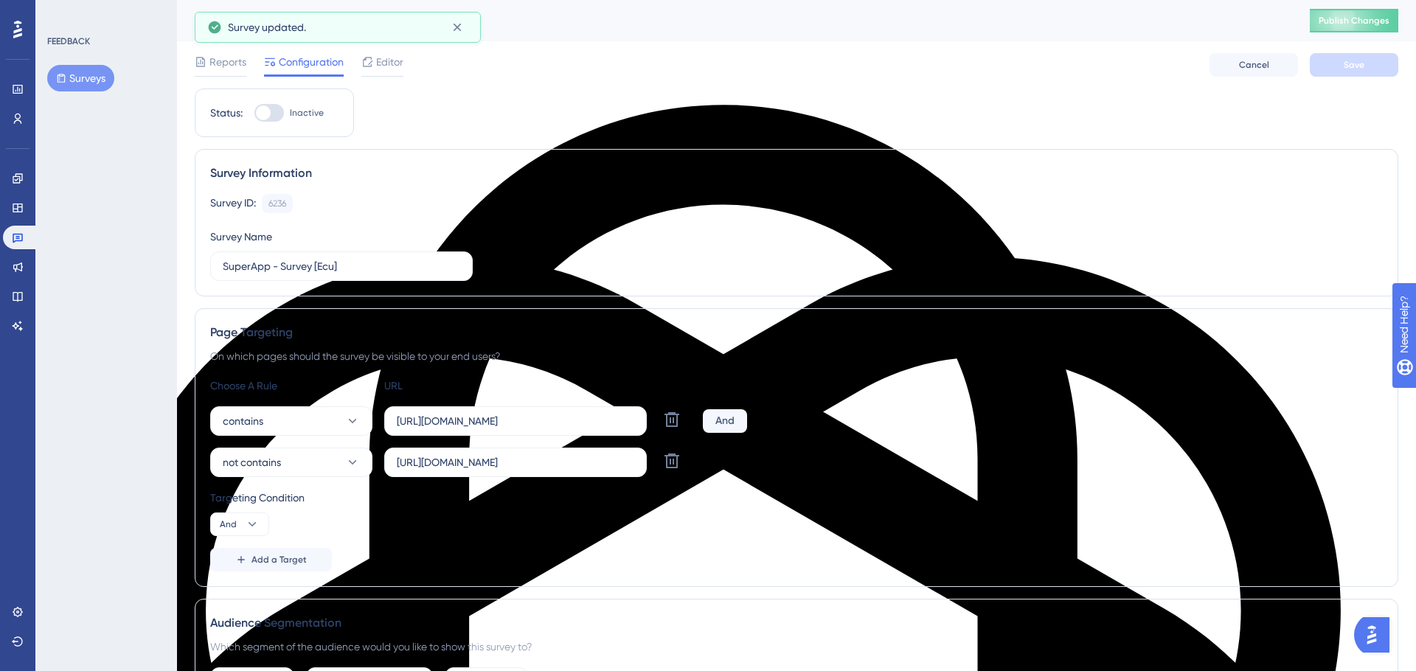
click at [260, 112] on div at bounding box center [263, 112] width 15 height 15
click at [254, 113] on input "Inactive" at bounding box center [254, 113] width 1 height 1
checkbox input "true"
click at [1361, 65] on span "Save" at bounding box center [1354, 65] width 21 height 12
click at [1364, 25] on span "Publish Changes" at bounding box center [1354, 21] width 71 height 12
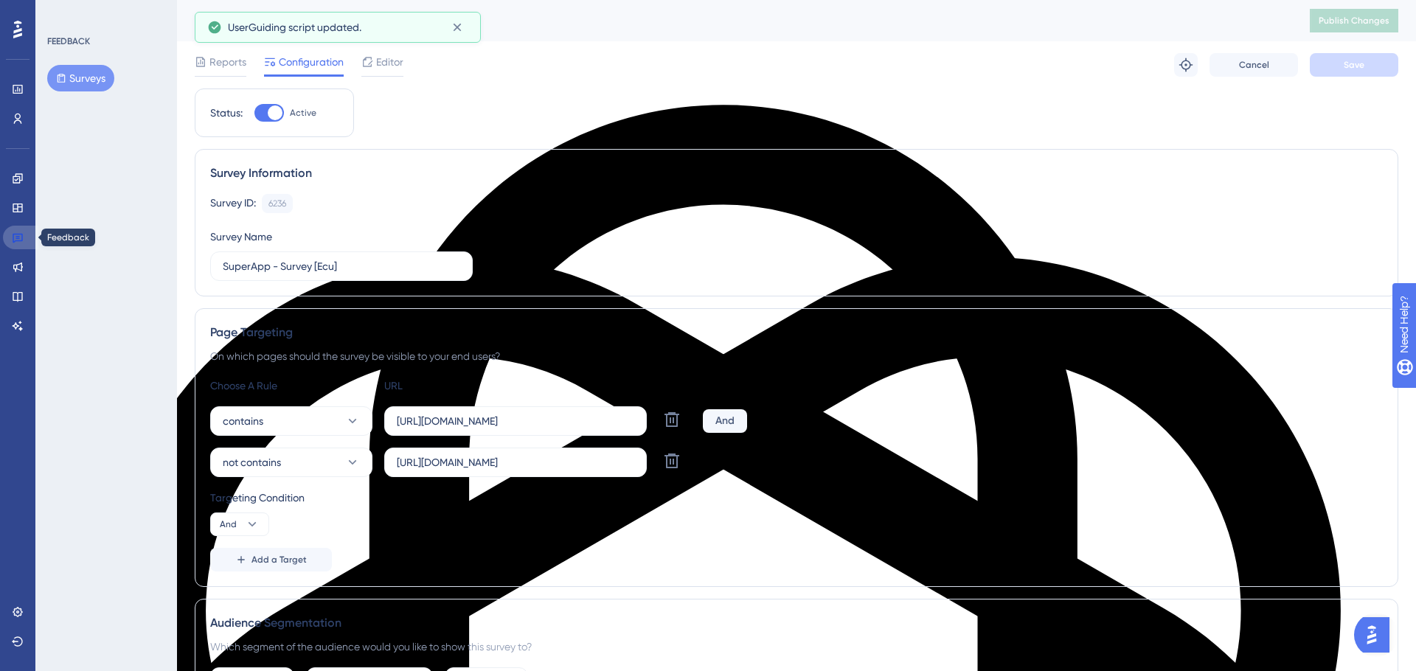
click at [21, 236] on icon at bounding box center [18, 239] width 10 height 10
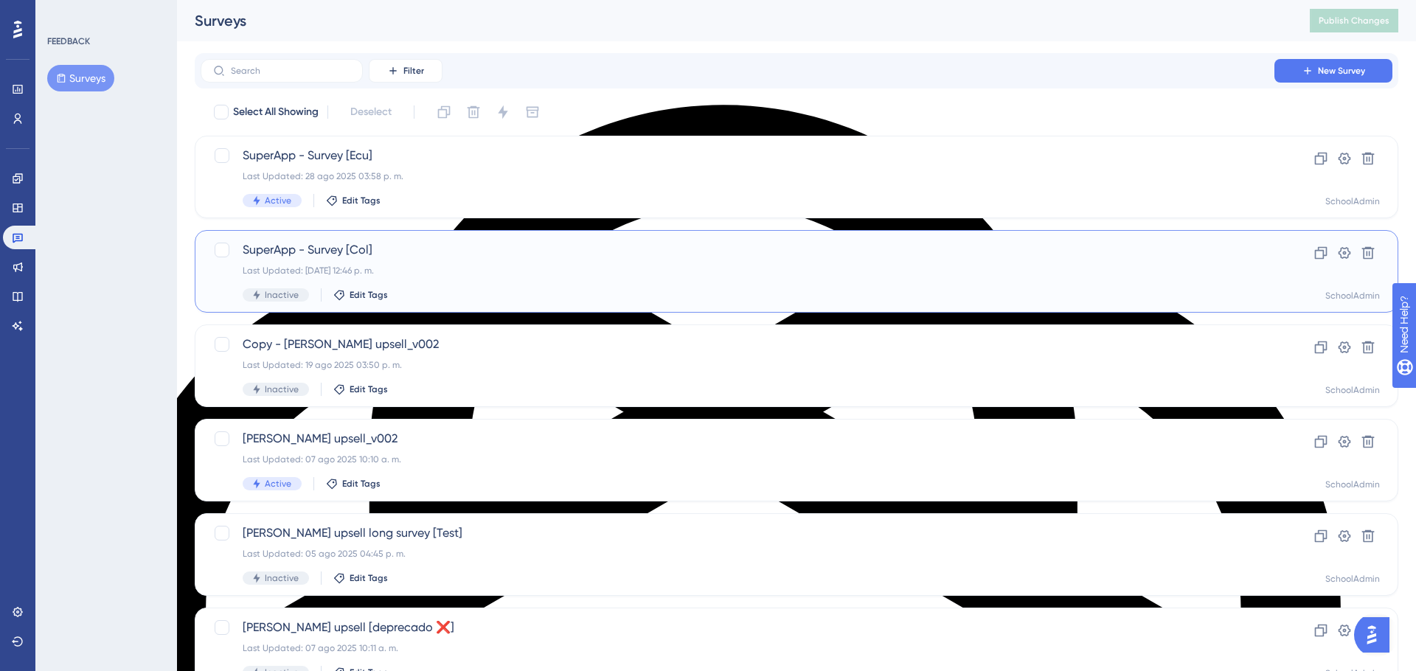
click at [460, 268] on div "Last Updated: 28 ago 2025 12:46 p. m." at bounding box center [738, 271] width 990 height 12
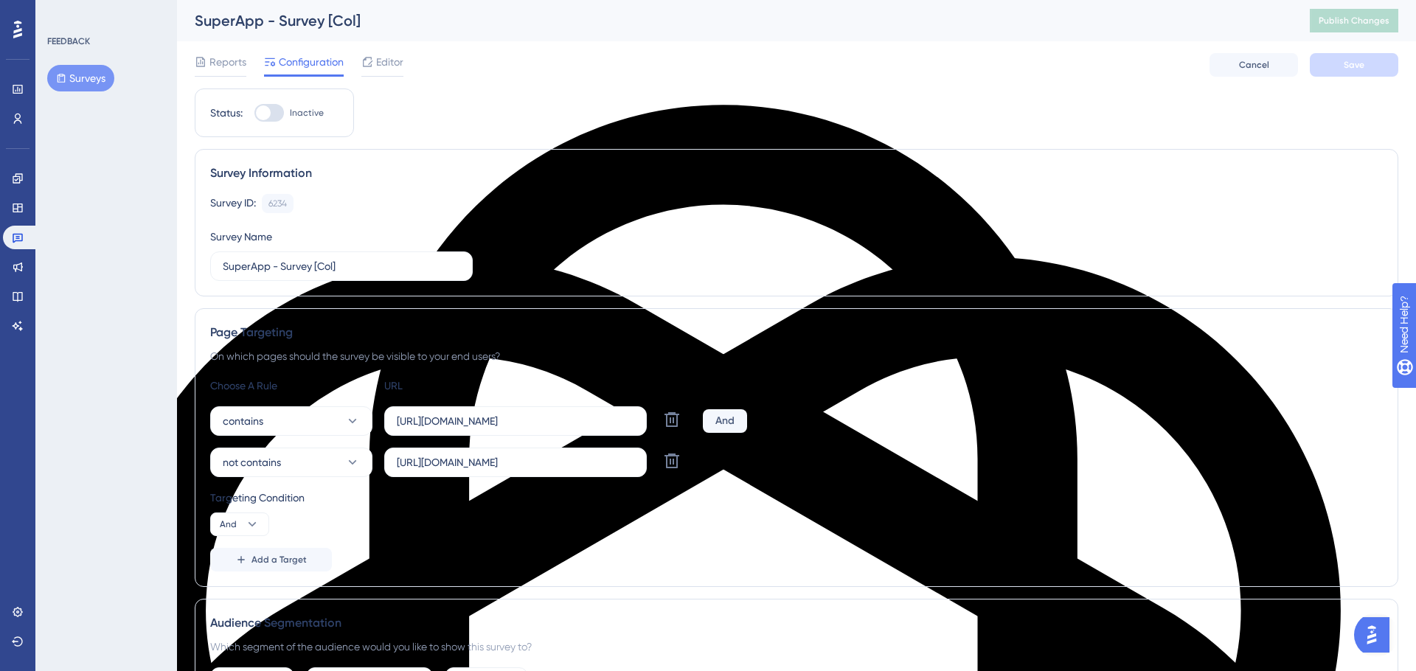
click at [259, 114] on div at bounding box center [263, 112] width 15 height 15
click at [254, 114] on input "Inactive" at bounding box center [254, 113] width 1 height 1
click at [268, 111] on div at bounding box center [275, 112] width 15 height 15
click at [254, 113] on input "Active" at bounding box center [254, 113] width 1 height 1
checkbox input "false"
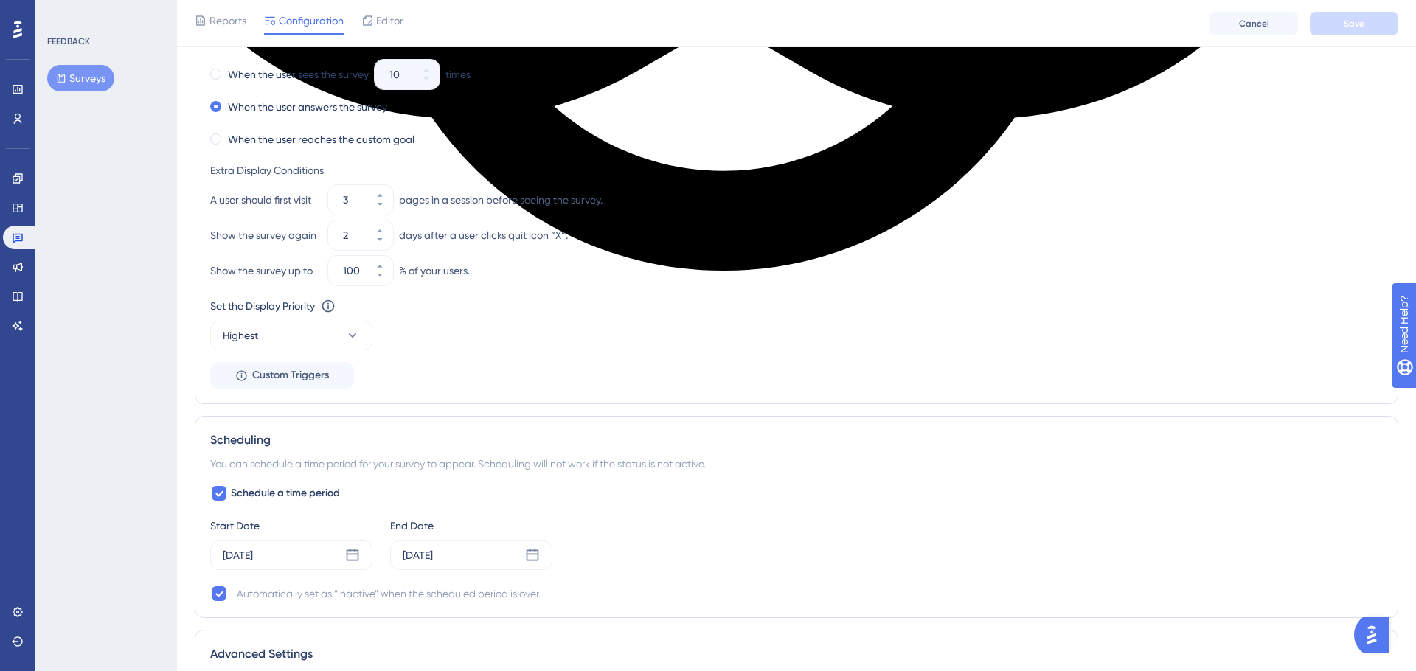
scroll to position [1150, 0]
click at [381, 242] on icon at bounding box center [379, 240] width 9 height 9
type input "1"
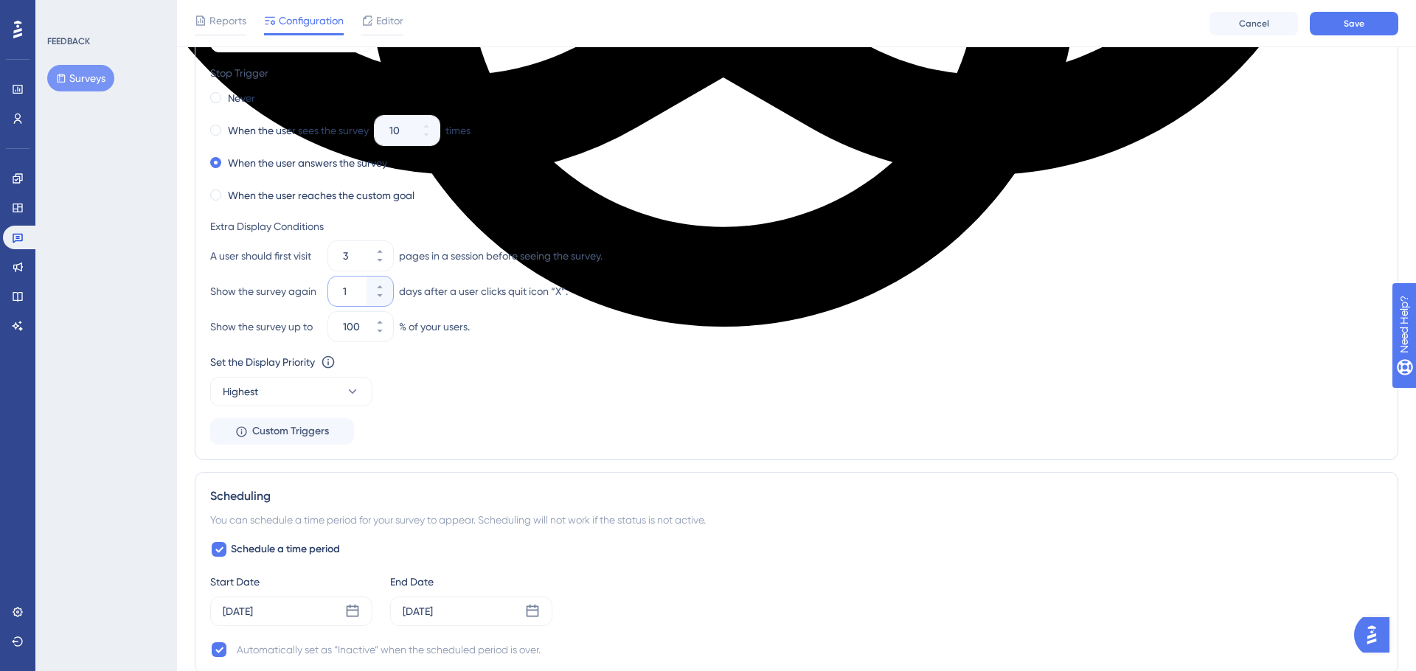
scroll to position [1094, 0]
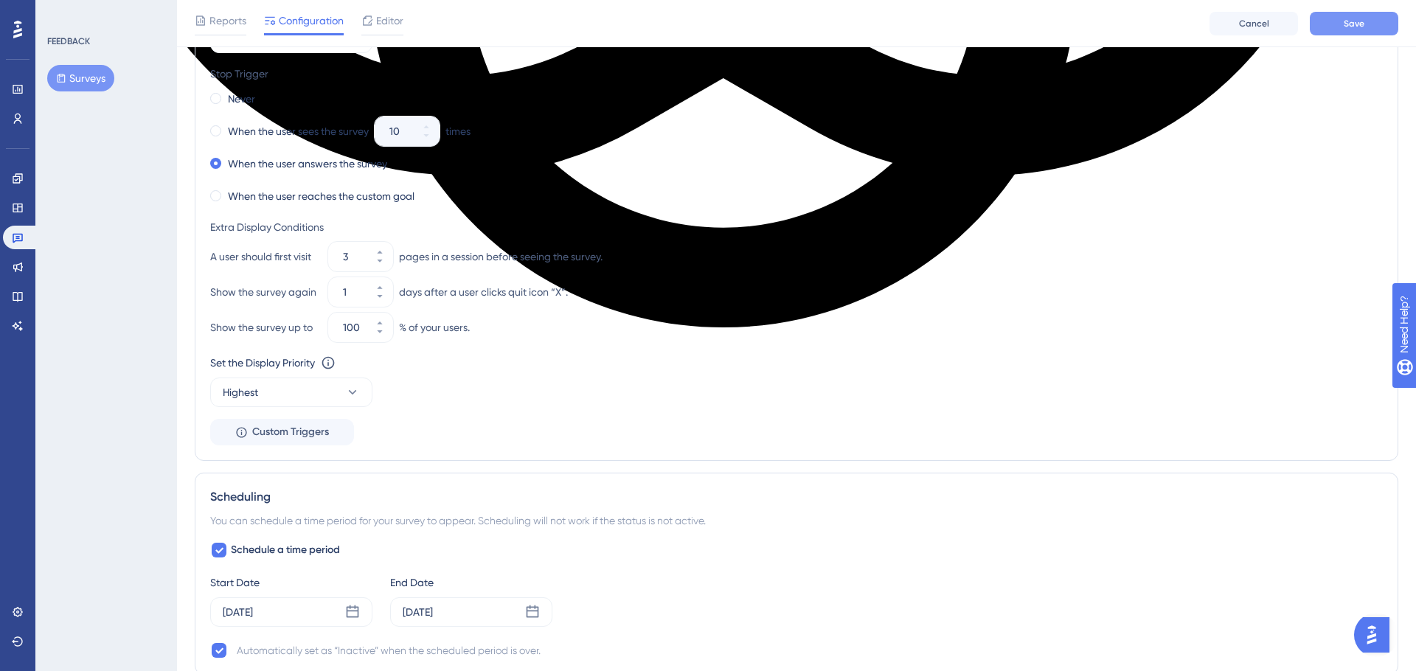
click at [1359, 24] on span "Save" at bounding box center [1354, 24] width 21 height 12
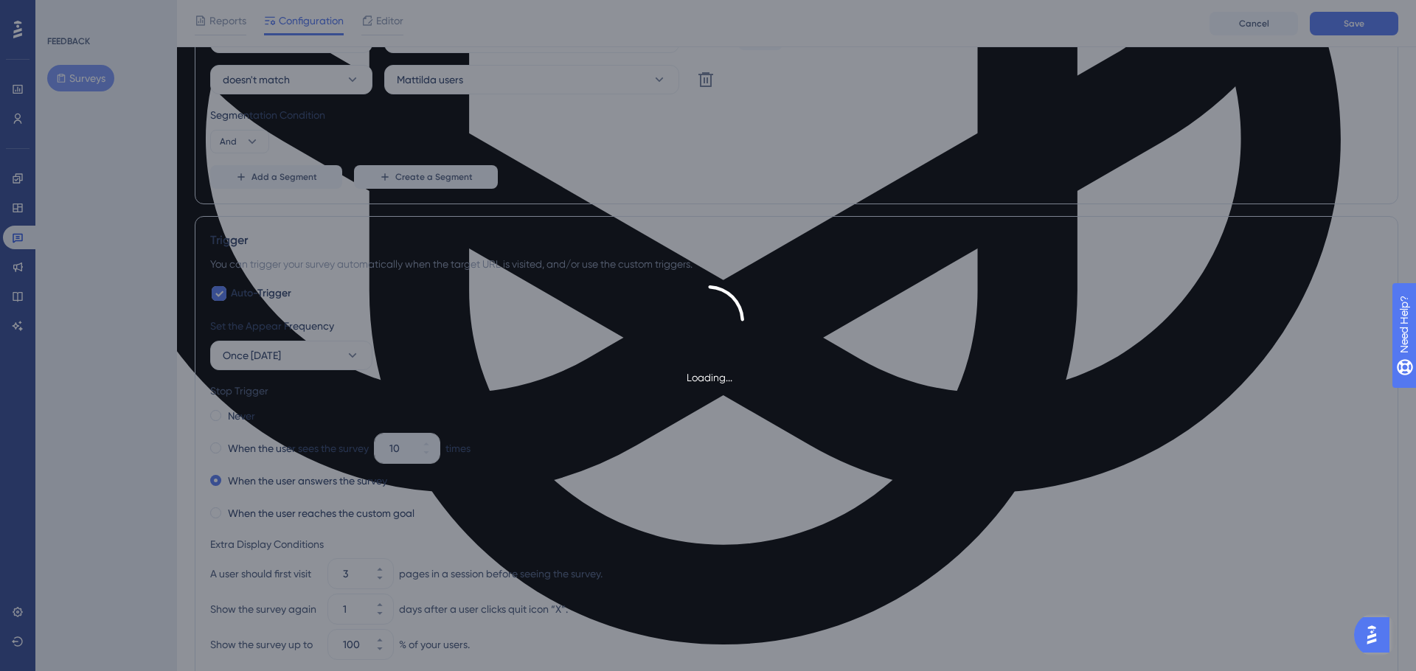
scroll to position [0, 0]
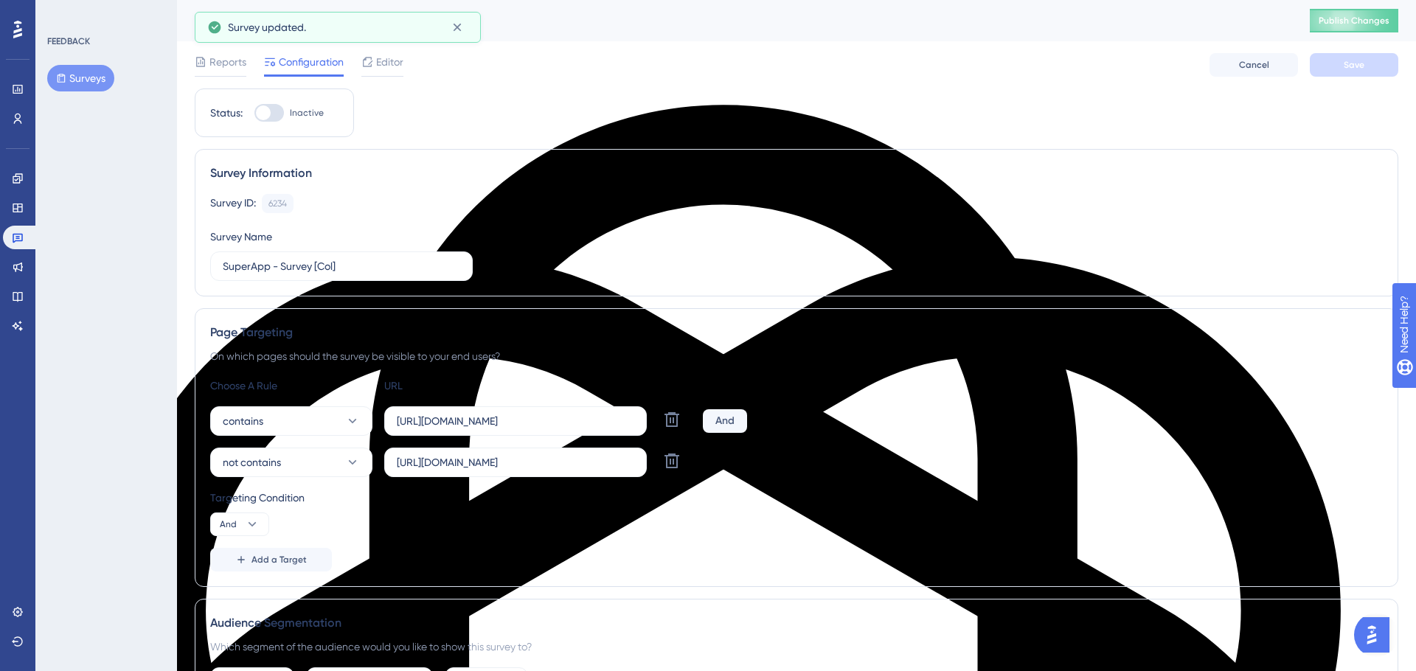
click at [257, 113] on div at bounding box center [263, 112] width 15 height 15
click at [254, 113] on input "Inactive" at bounding box center [254, 113] width 1 height 1
checkbox input "true"
click at [1347, 76] on button "Save" at bounding box center [1354, 65] width 89 height 24
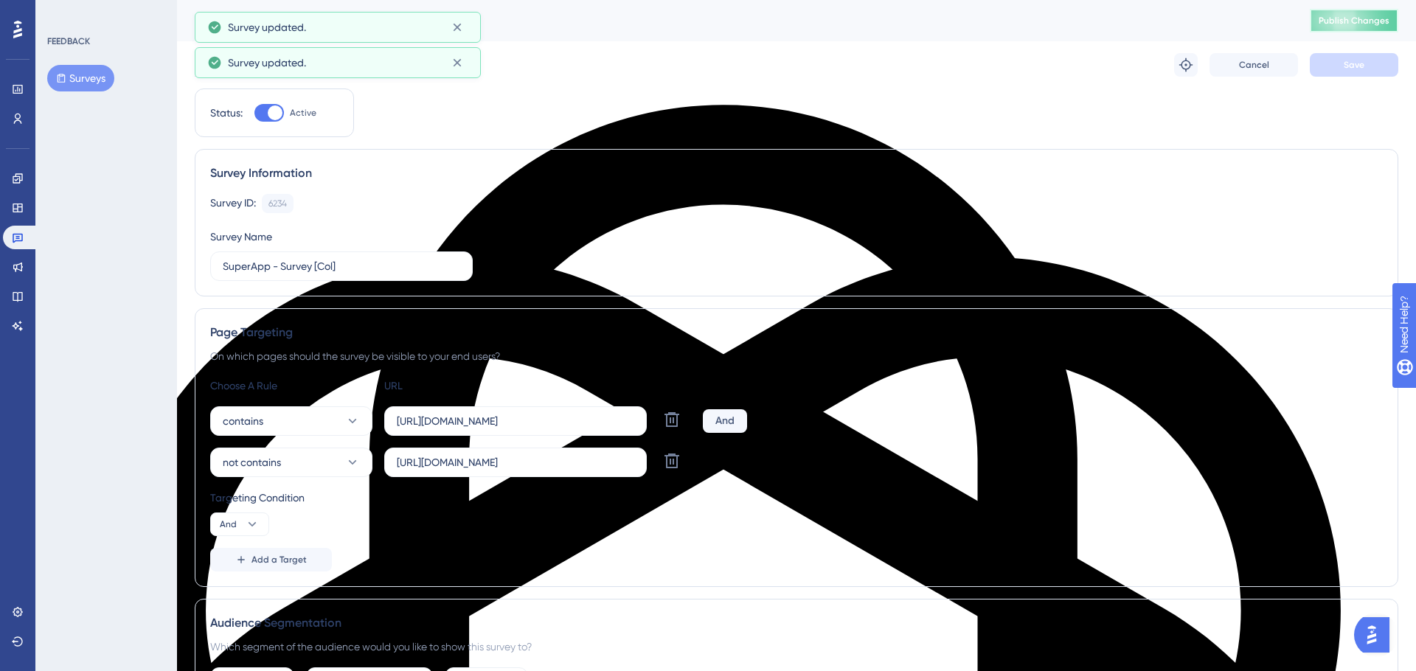
click at [1345, 24] on span "Publish Changes" at bounding box center [1354, 21] width 71 height 12
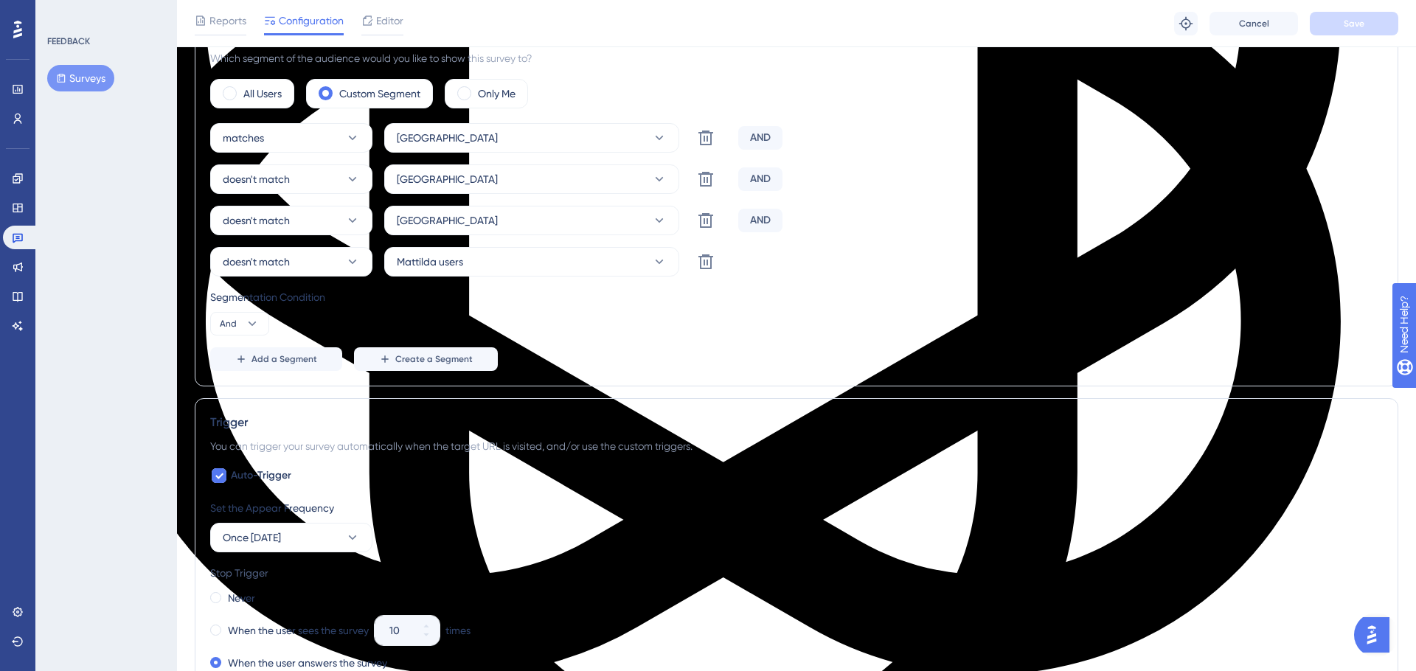
scroll to position [583, 0]
